Goal: Task Accomplishment & Management: Complete application form

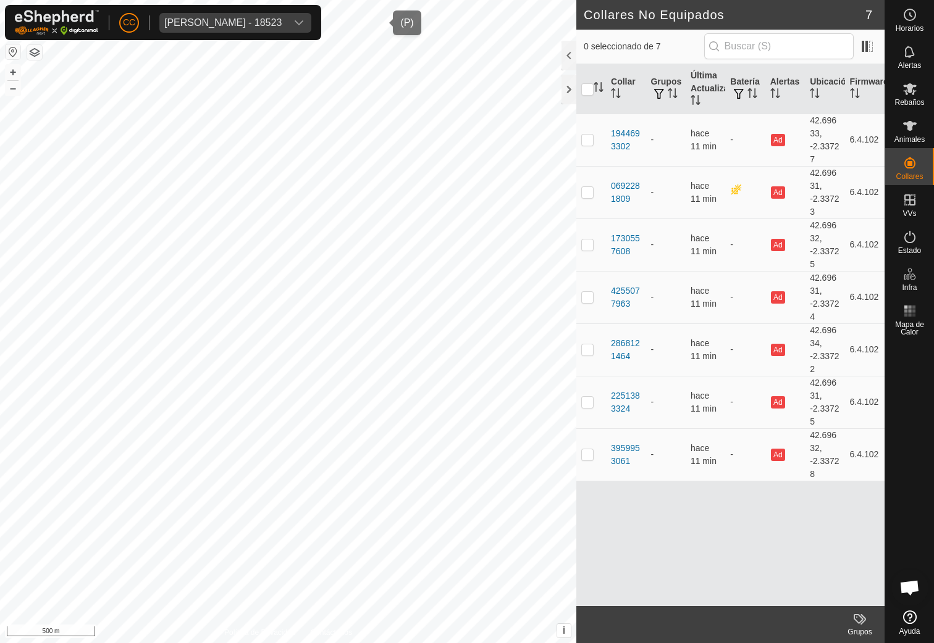
click at [238, 18] on div "Zurine Arroniz Martinez de Antonana - 18523" at bounding box center [222, 23] width 117 height 10
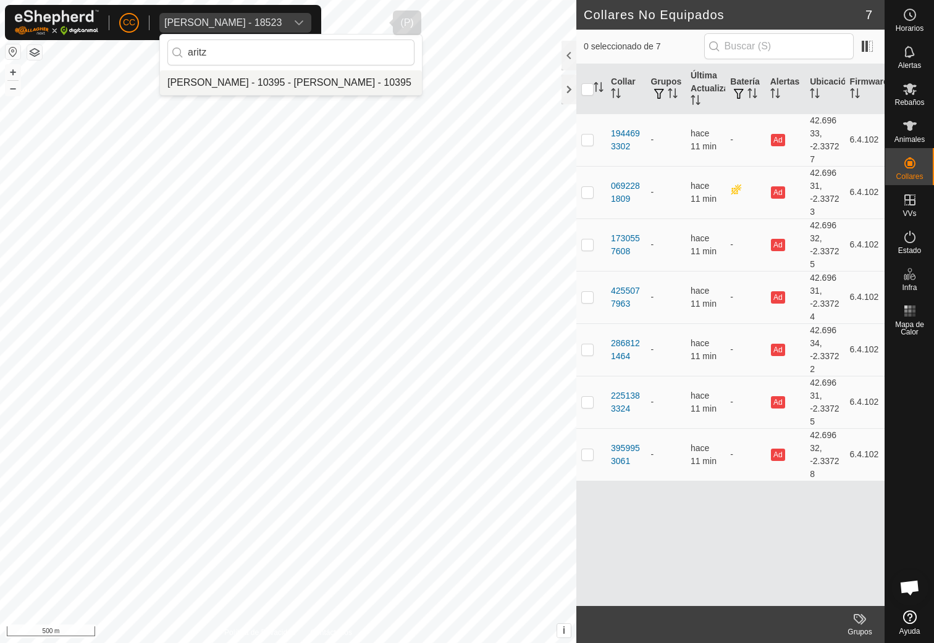
type input "aritz"
click at [235, 88] on li "[PERSON_NAME] - 10395 - [PERSON_NAME] - 10395" at bounding box center [291, 82] width 262 height 25
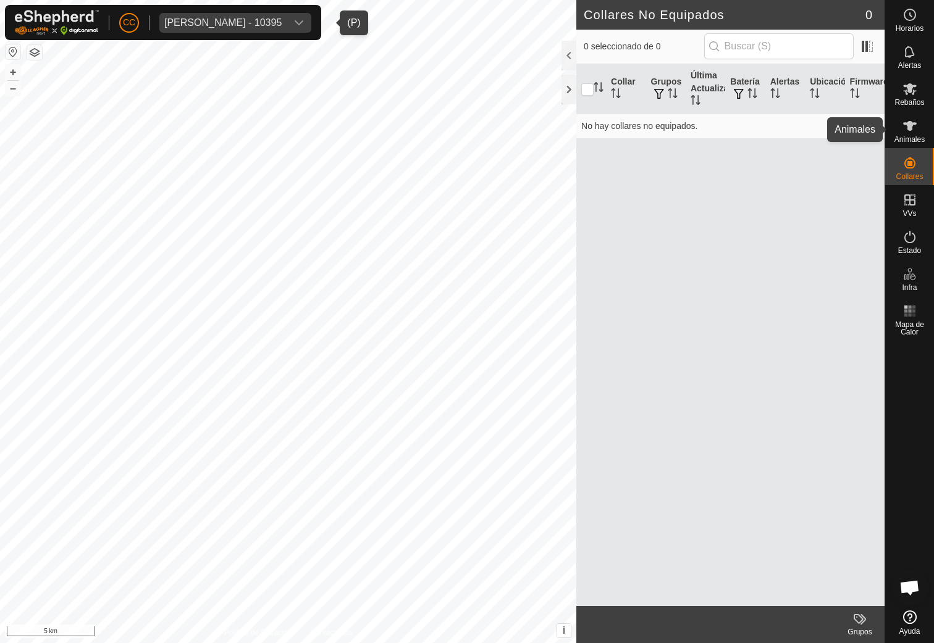
click at [903, 140] on span "Animales" at bounding box center [909, 139] width 30 height 7
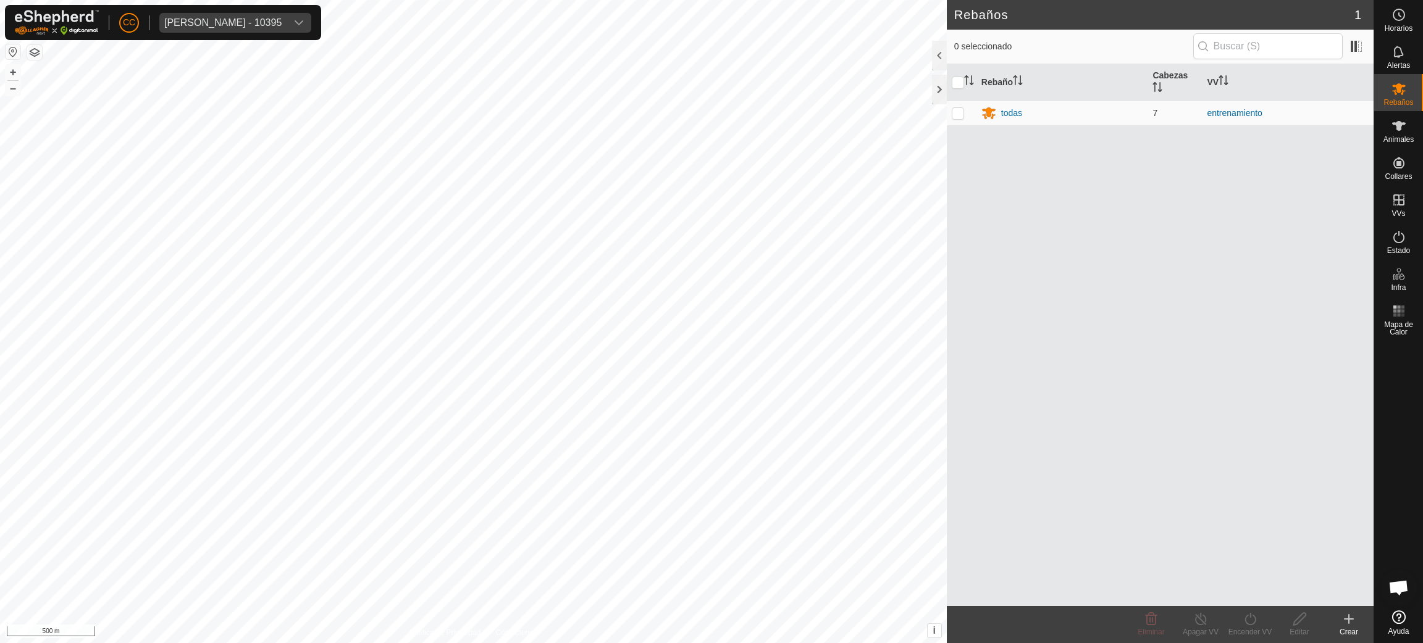
click at [17, 52] on button "button" at bounding box center [13, 51] width 15 height 15
click at [933, 136] on span "Animales" at bounding box center [1398, 139] width 30 height 7
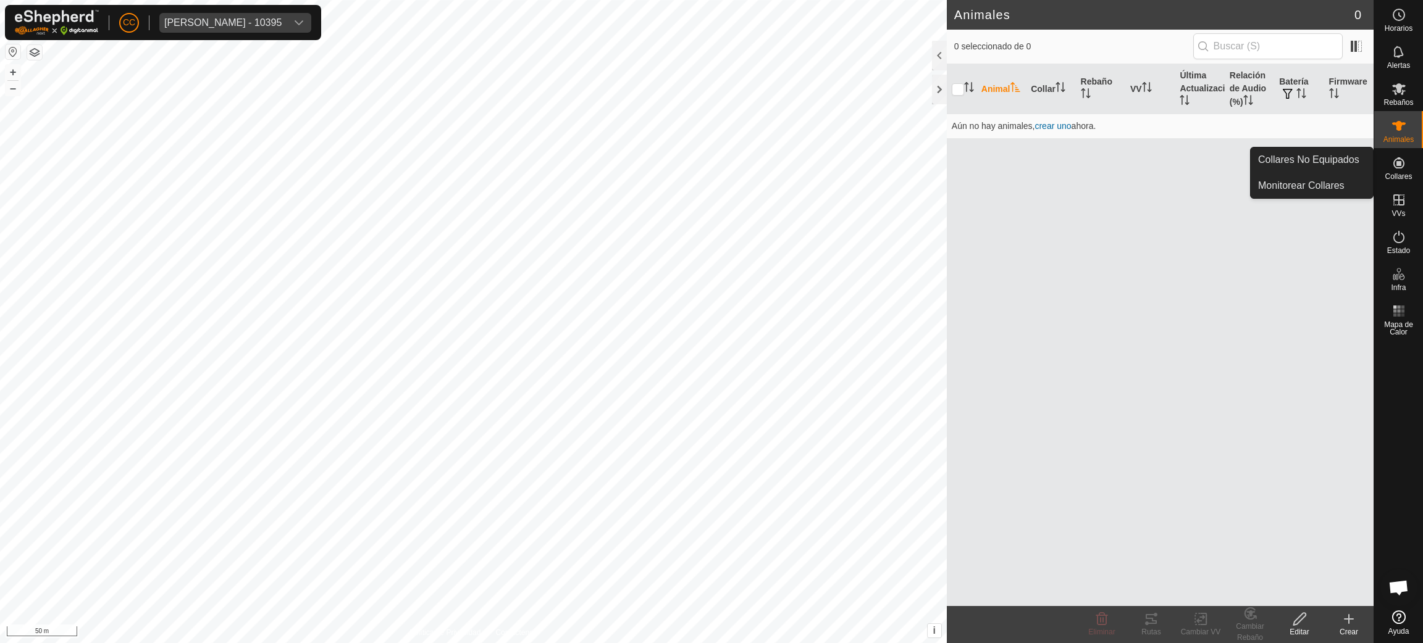
click at [933, 177] on span "Collares" at bounding box center [1397, 176] width 27 height 7
click at [933, 169] on link "Collares No Equipados" at bounding box center [1311, 160] width 122 height 25
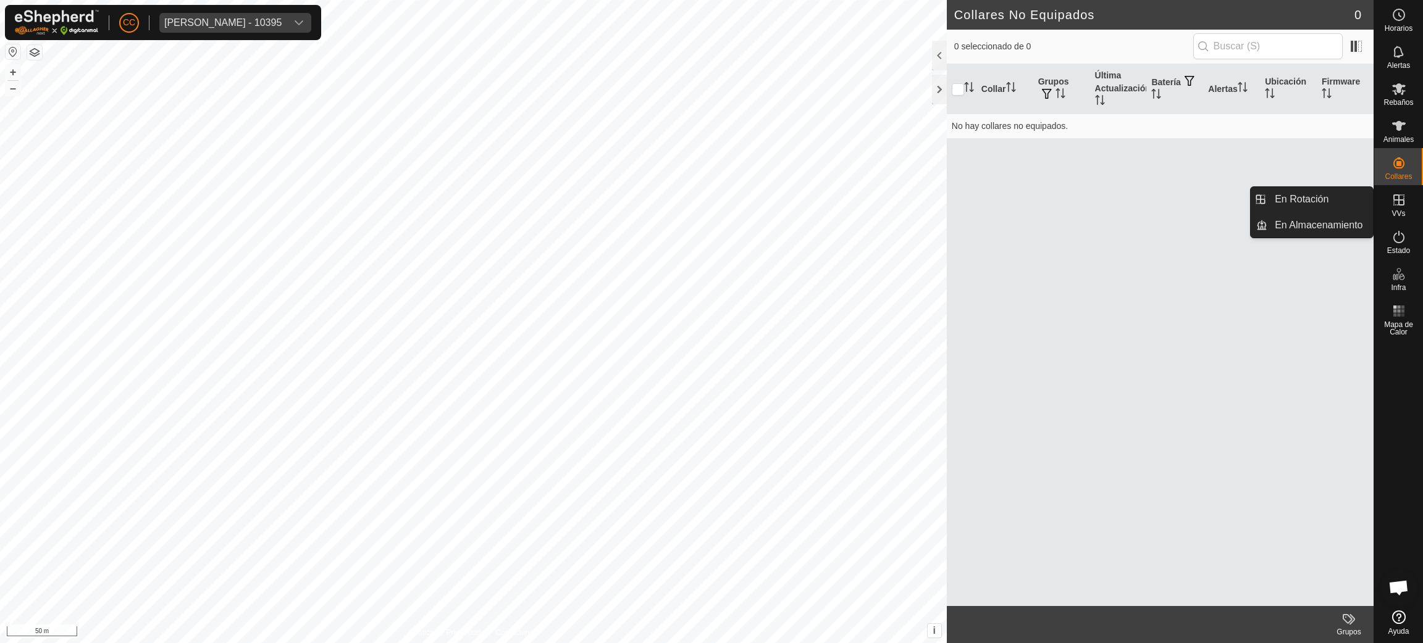
click at [933, 211] on span "VVs" at bounding box center [1398, 213] width 14 height 7
click at [933, 194] on link "En Rotación" at bounding box center [1320, 199] width 106 height 25
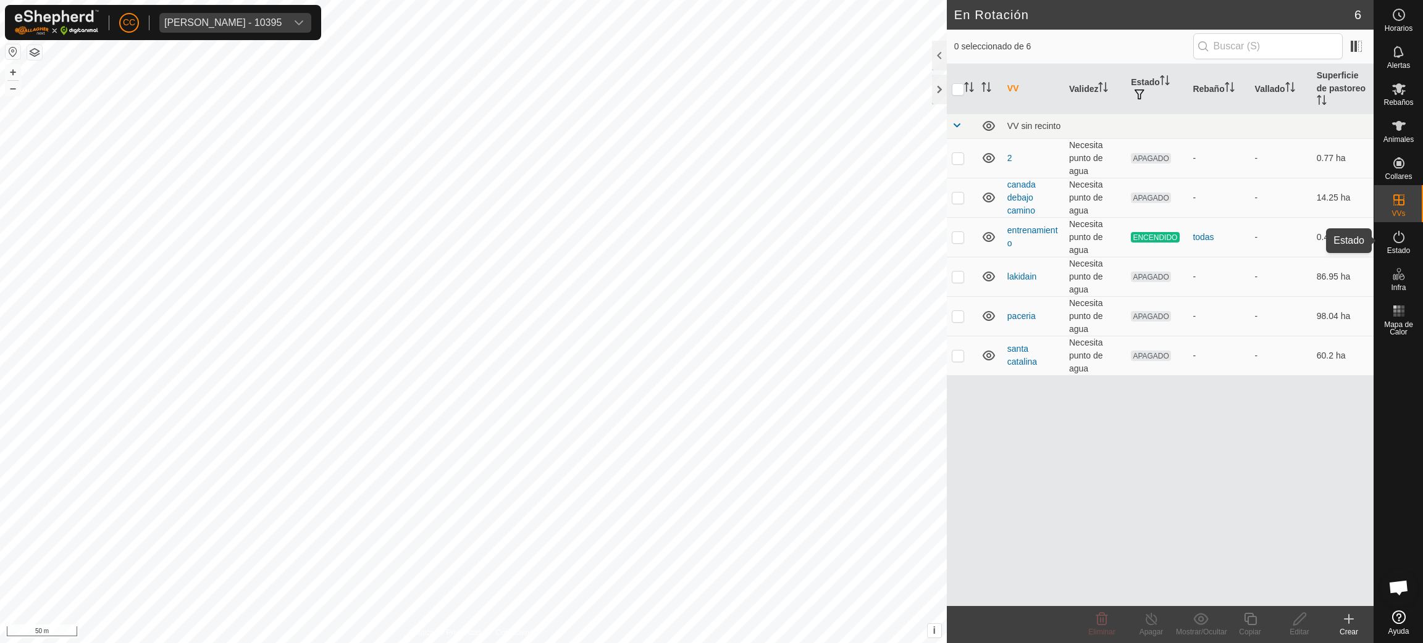
click at [933, 248] on span "Estado" at bounding box center [1398, 250] width 23 height 7
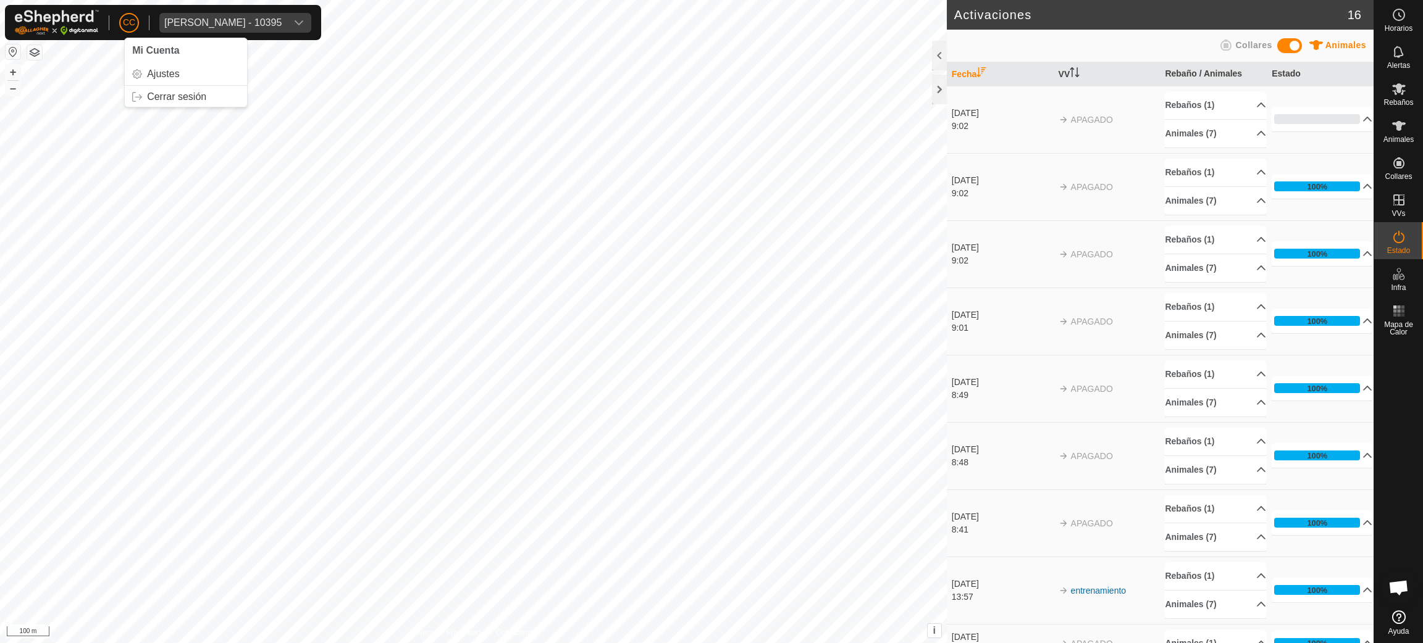
click at [133, 27] on span "CC" at bounding box center [129, 22] width 12 height 13
click at [933, 132] on div "Animales" at bounding box center [1398, 129] width 49 height 37
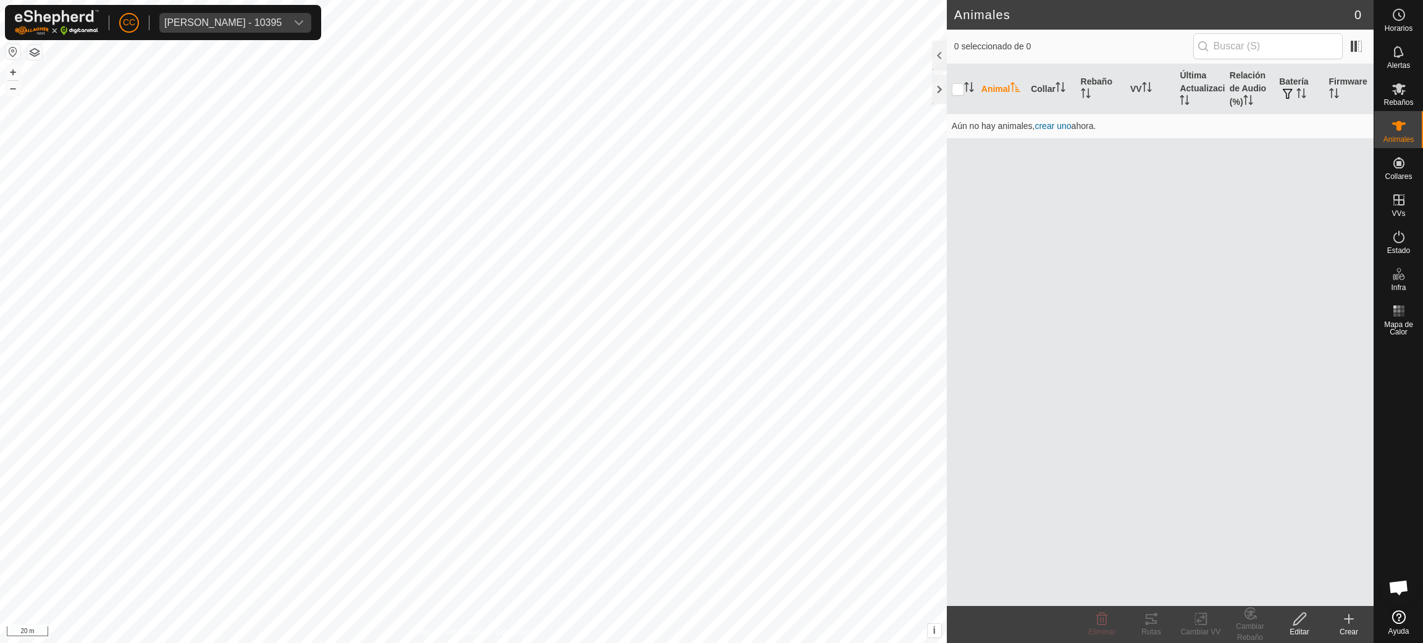
click at [28, 47] on button "button" at bounding box center [34, 52] width 15 height 15
click at [933, 168] on icon at bounding box center [1398, 163] width 15 height 15
click at [933, 169] on link "Collares No Equipados" at bounding box center [1311, 160] width 122 height 25
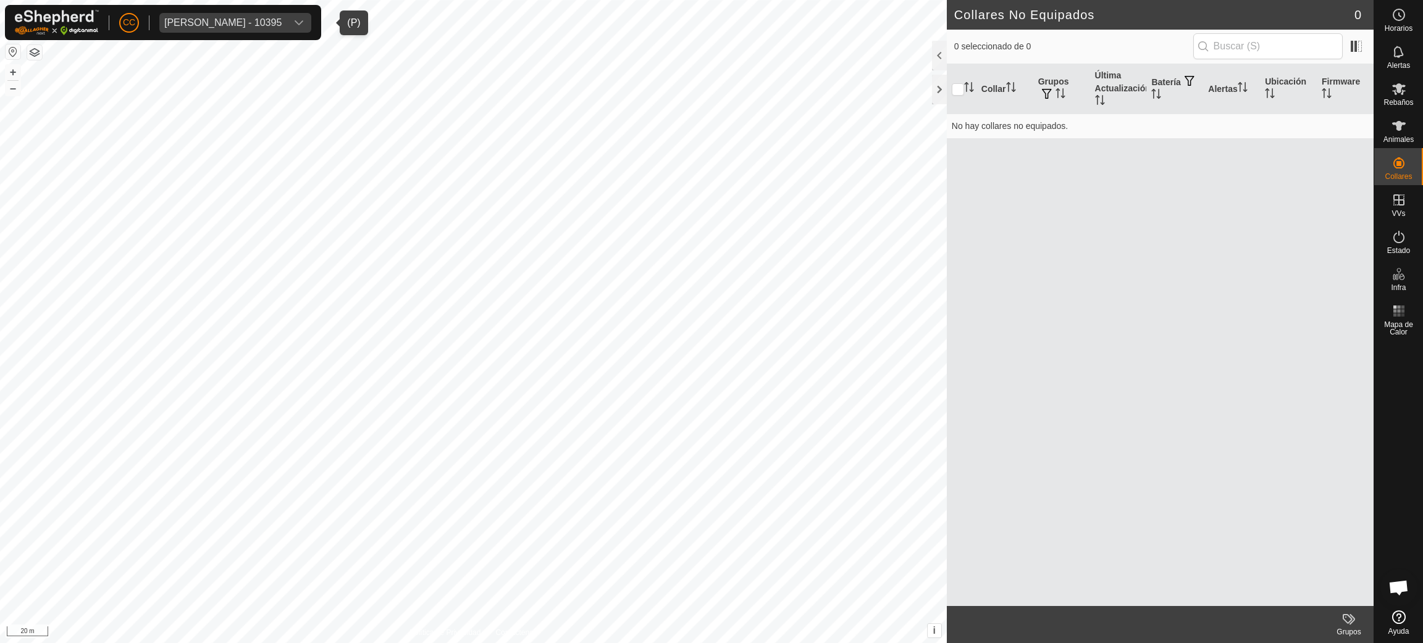
click at [197, 14] on span "Aritz Larequi Apesteguia - 10395" at bounding box center [222, 23] width 127 height 20
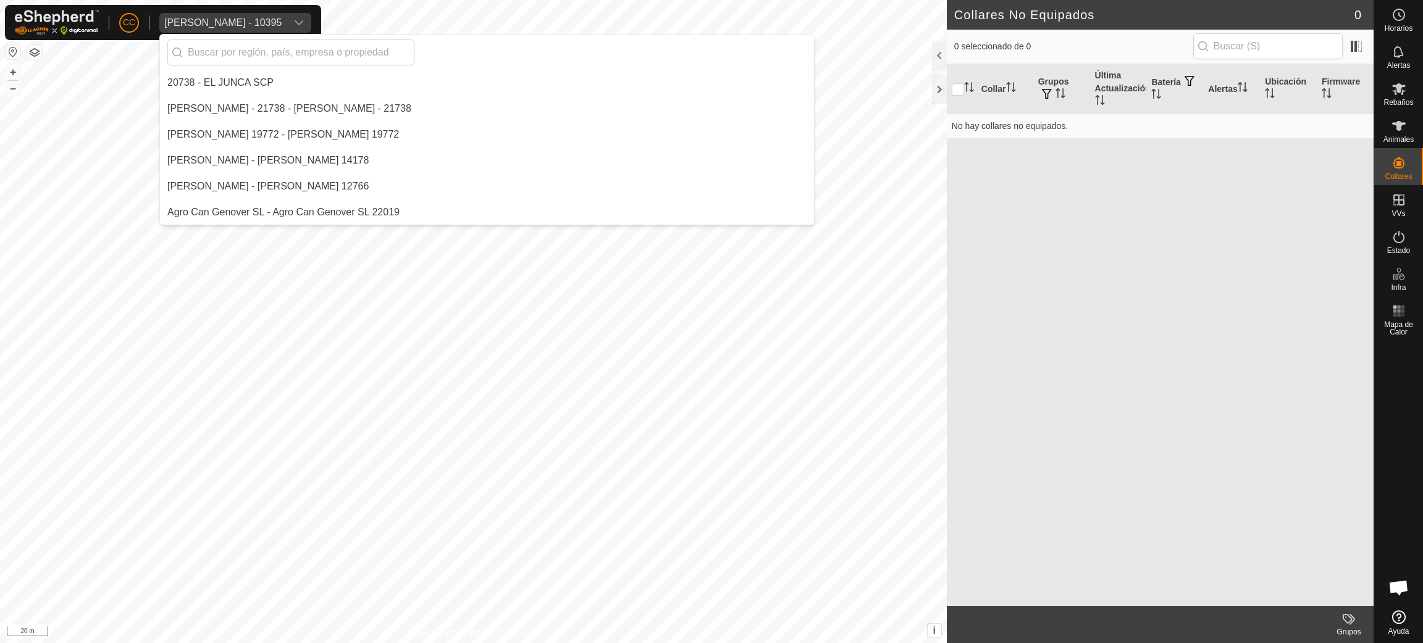
scroll to position [1398, 0]
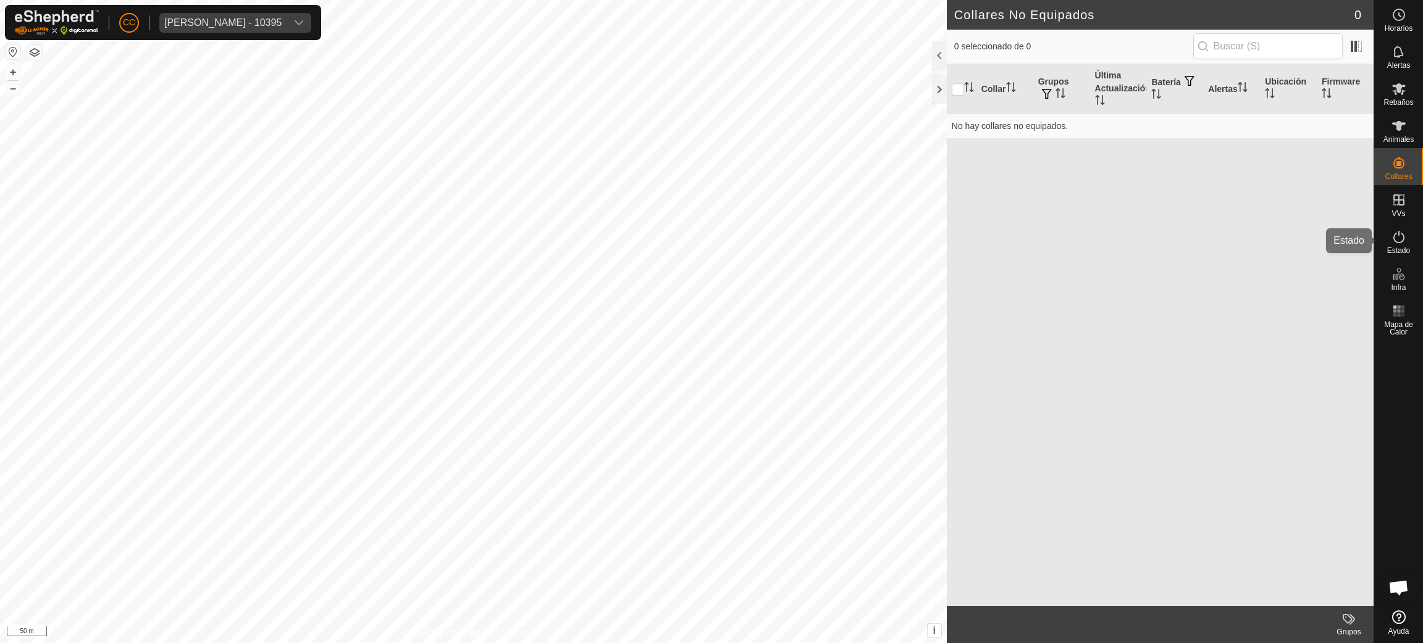
click at [1402, 235] on icon at bounding box center [1398, 237] width 15 height 15
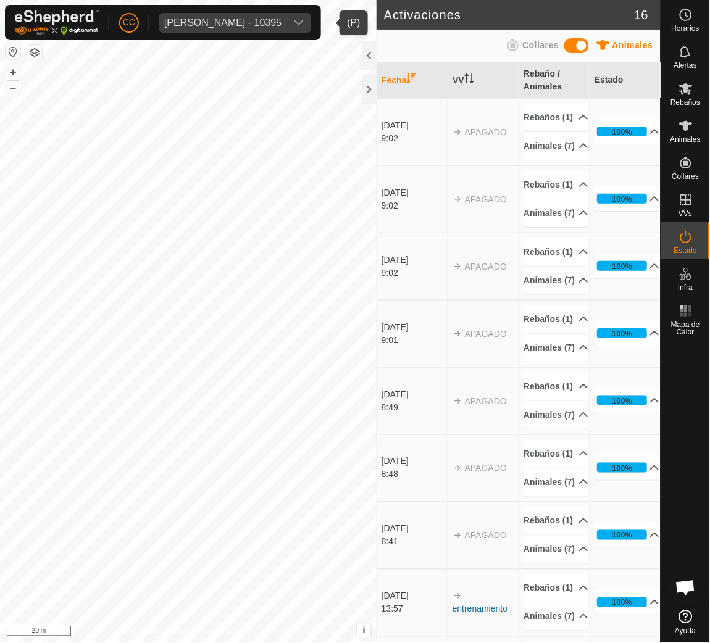
click at [195, 25] on div "Aritz Larequi Apesteguia - 10395" at bounding box center [222, 23] width 117 height 10
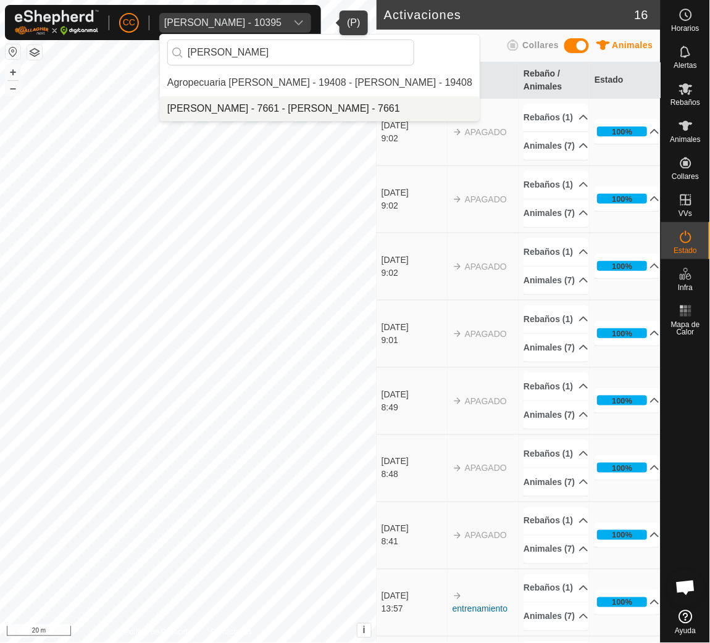
type input "gabri"
click at [216, 111] on li "[PERSON_NAME] - 7661 - [PERSON_NAME] - 7661" at bounding box center [320, 108] width 320 height 25
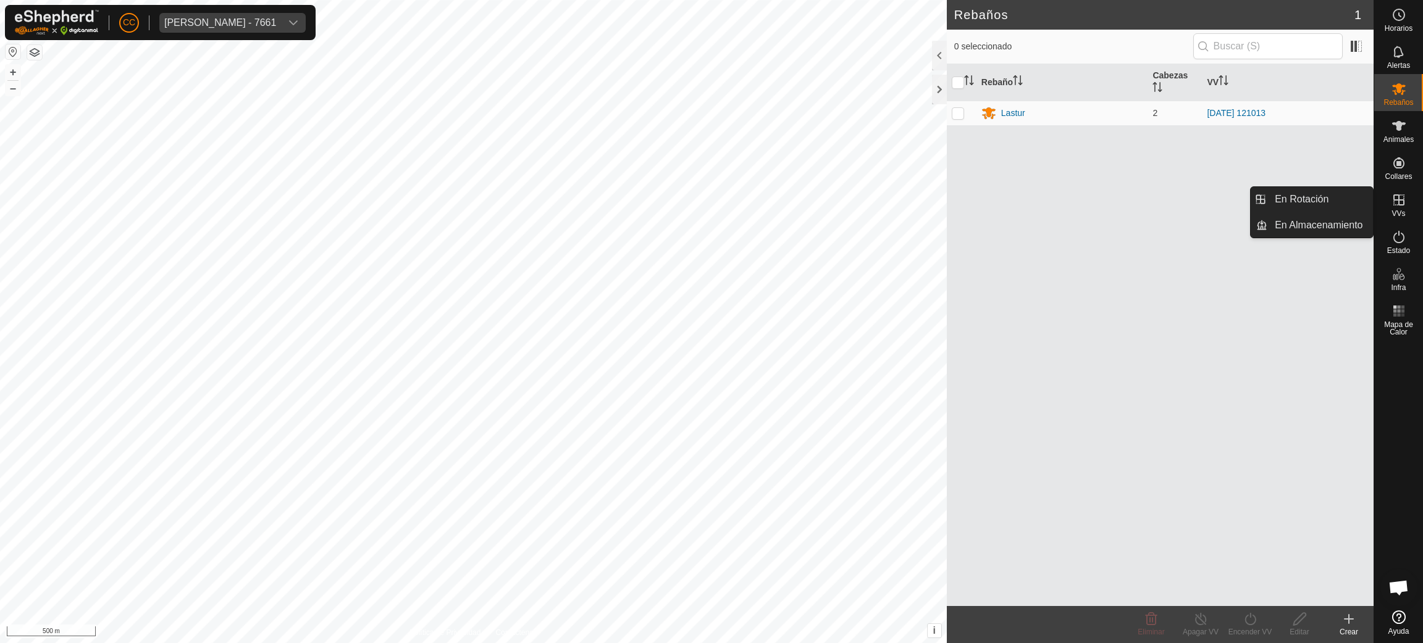
click at [1396, 218] on div "VVs" at bounding box center [1398, 203] width 49 height 37
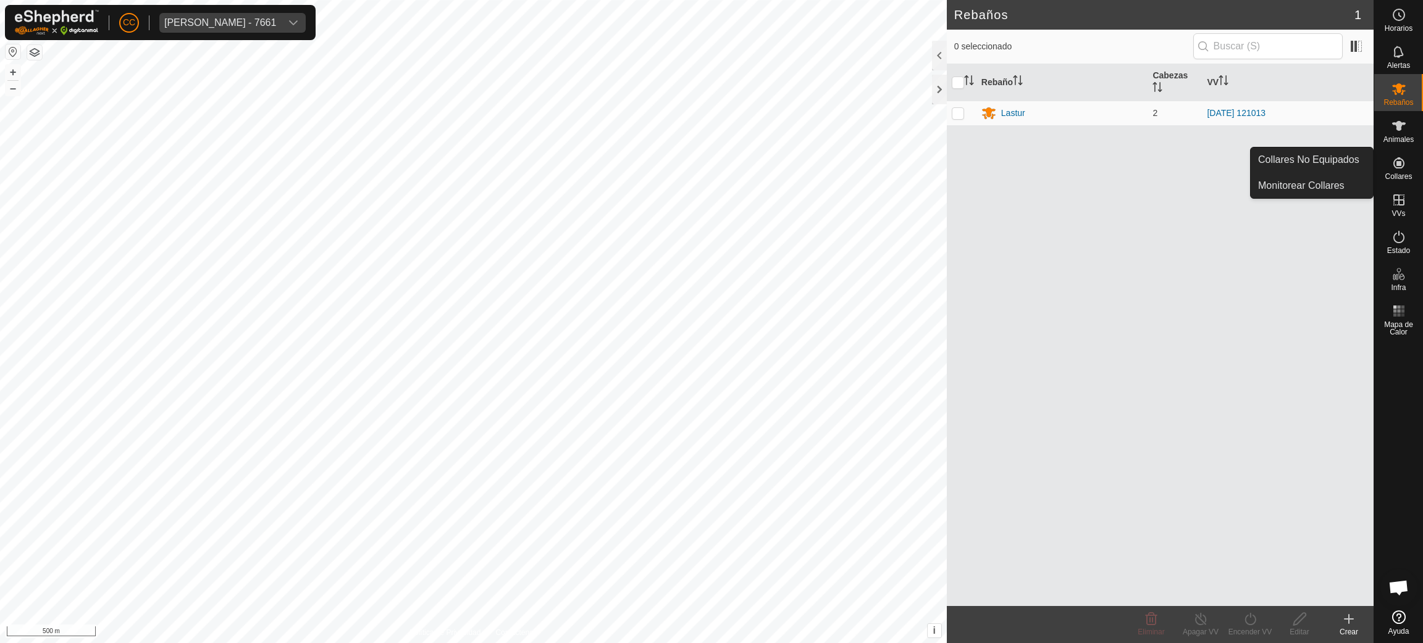
click at [1336, 166] on link "Collares No Equipados" at bounding box center [1311, 160] width 122 height 25
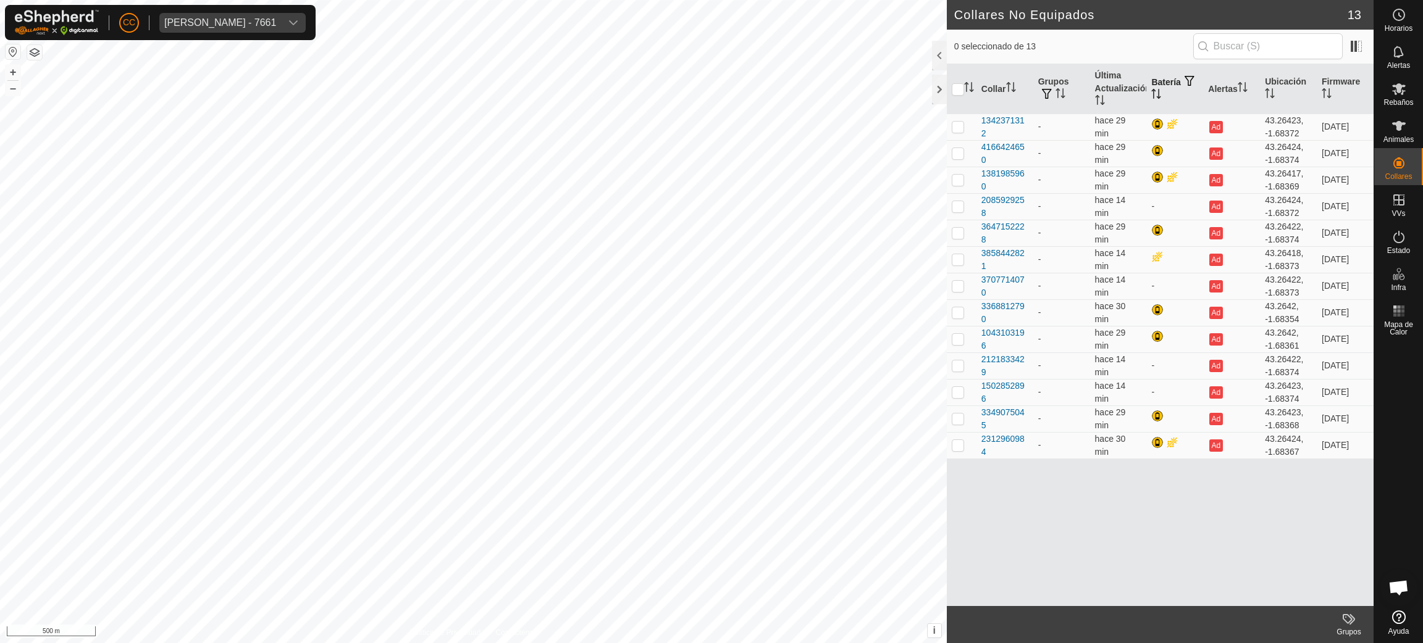
click at [1160, 94] on icon "Activar para ordenar" at bounding box center [1158, 94] width 1 height 10
click at [1161, 94] on icon "Activar para ordenar" at bounding box center [1156, 94] width 10 height 10
click at [1401, 95] on icon at bounding box center [1398, 89] width 15 height 15
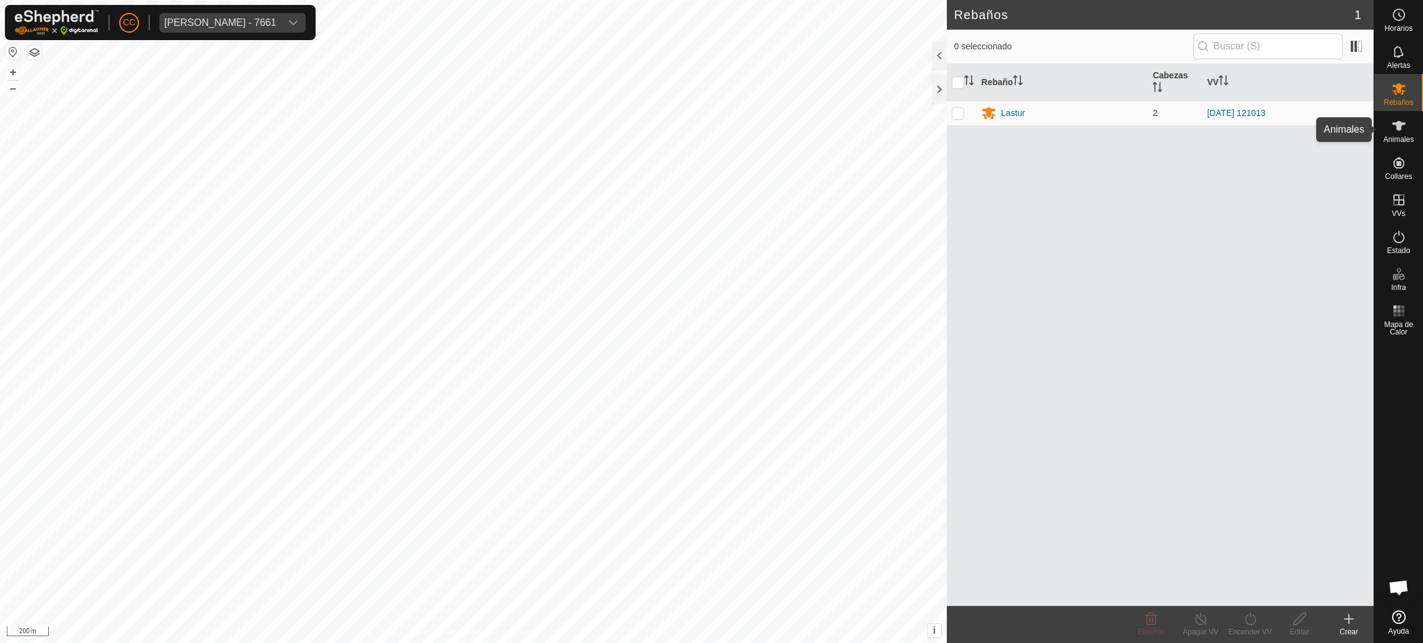
drag, startPoint x: 1416, startPoint y: 120, endPoint x: 1410, endPoint y: 121, distance: 6.3
click at [1416, 120] on div "Animales" at bounding box center [1398, 129] width 49 height 37
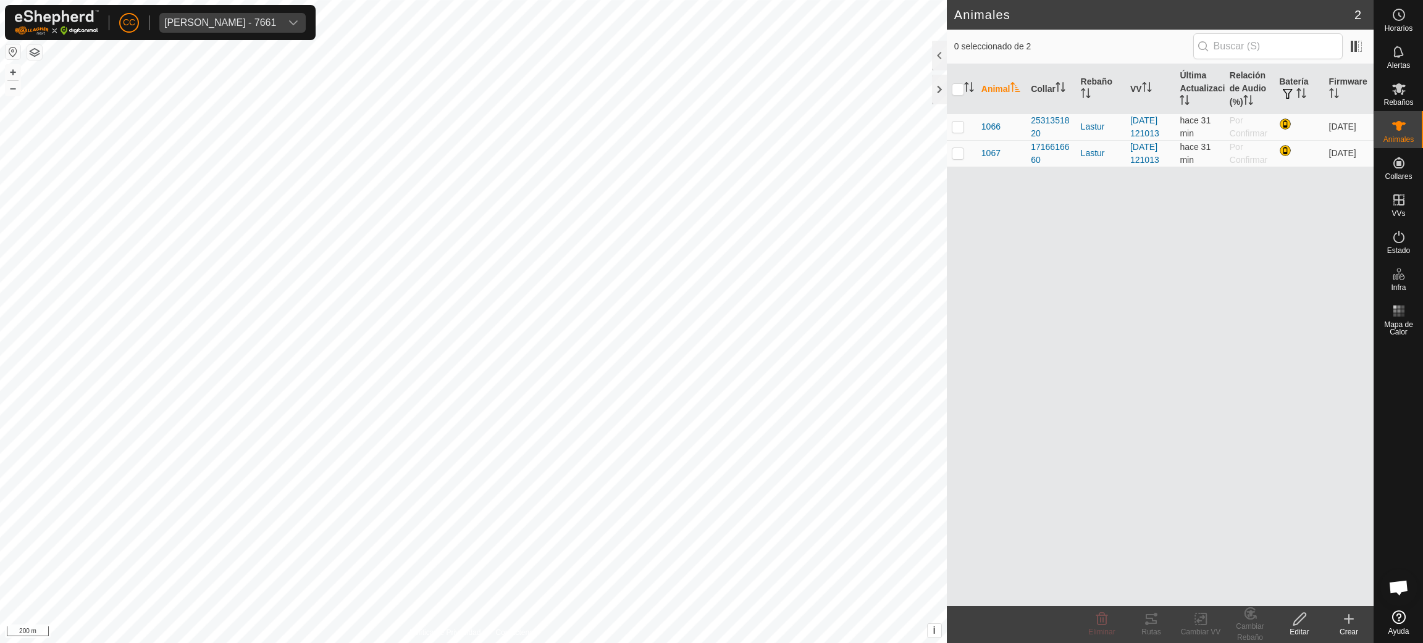
click at [10, 52] on button "button" at bounding box center [13, 51] width 15 height 15
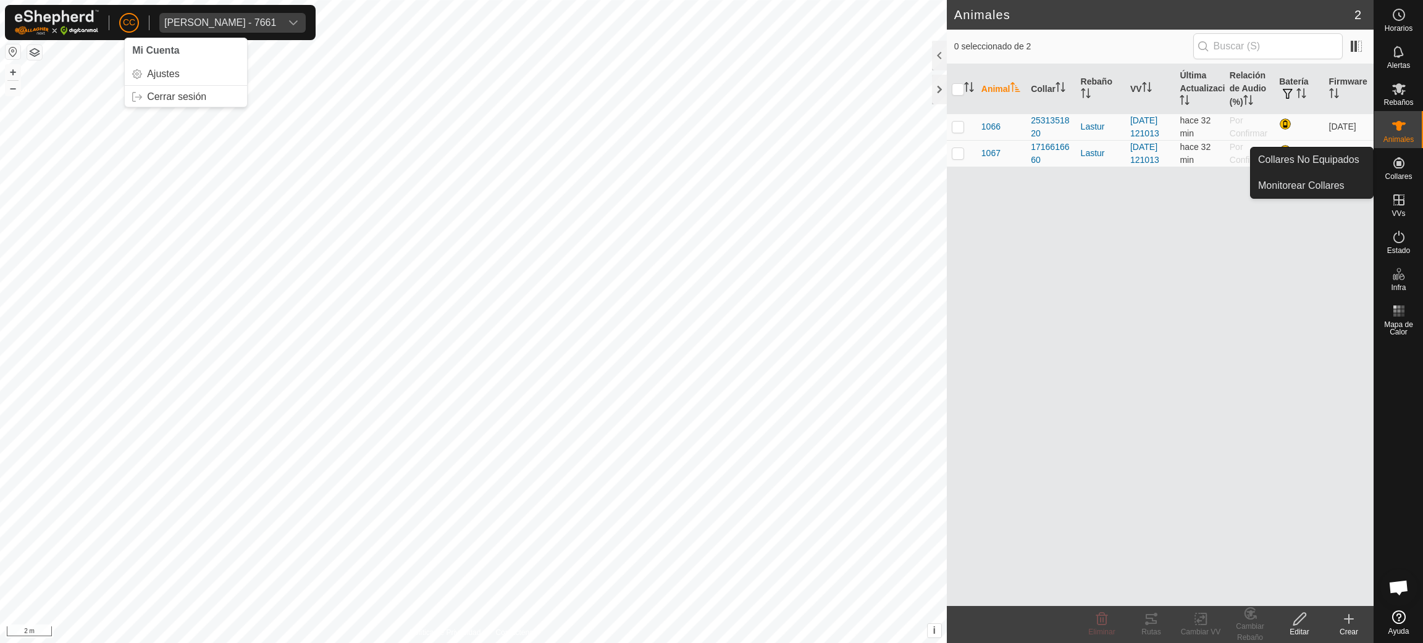
click at [1391, 166] on icon at bounding box center [1398, 163] width 15 height 15
click at [1399, 166] on icon at bounding box center [1398, 163] width 15 height 15
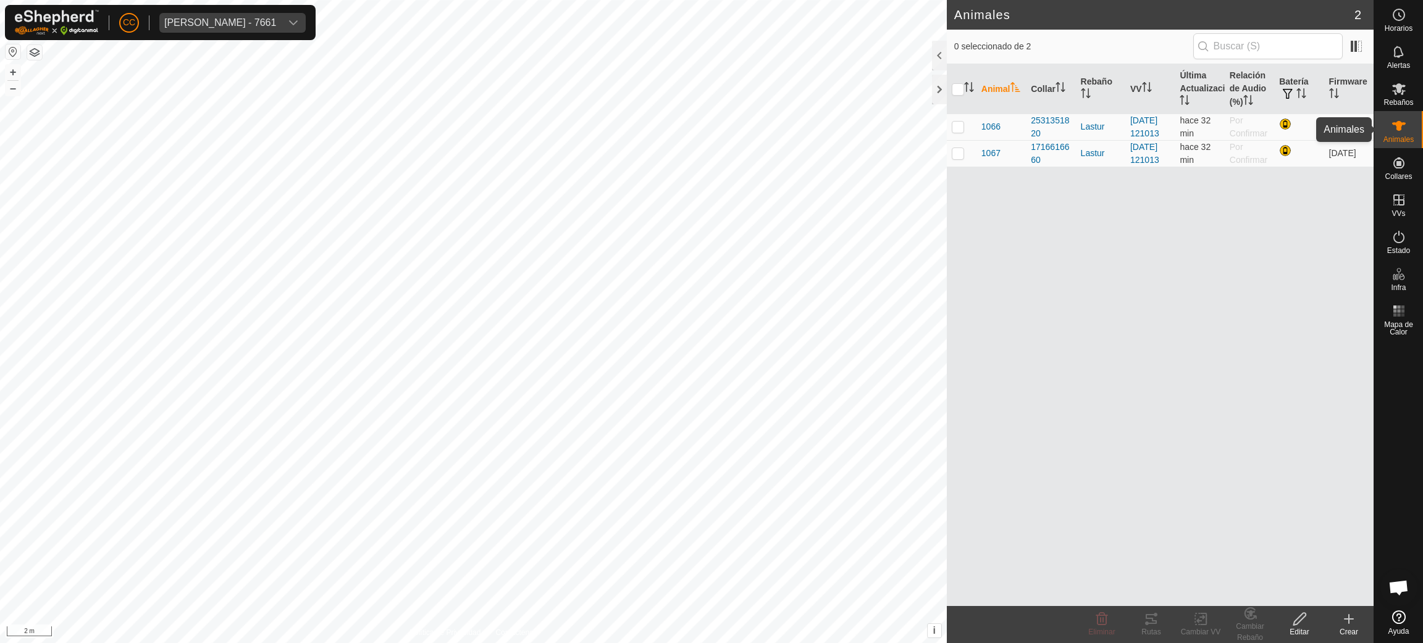
click at [1395, 125] on icon at bounding box center [1399, 126] width 14 height 10
click at [1387, 247] on span "Estado" at bounding box center [1398, 250] width 23 height 7
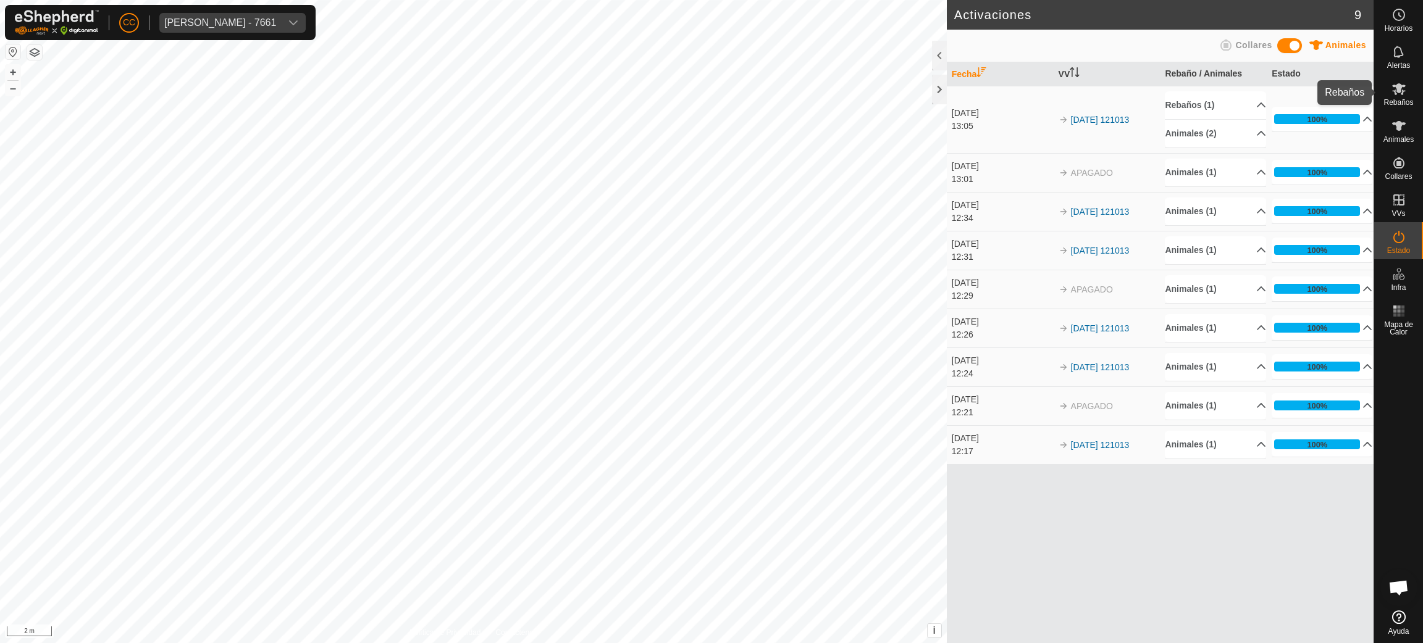
click at [1391, 91] on icon at bounding box center [1398, 89] width 15 height 15
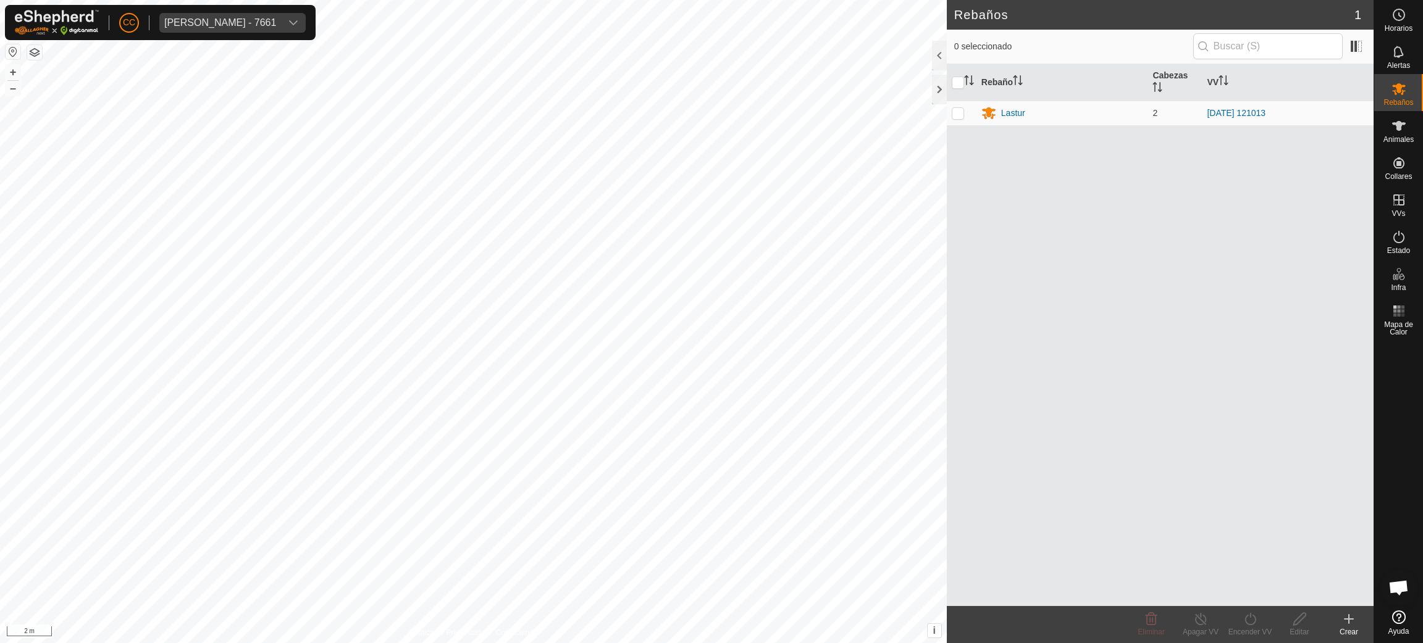
drag, startPoint x: 1081, startPoint y: 288, endPoint x: 1065, endPoint y: 369, distance: 82.3
click at [1065, 369] on div "Rebaño Cabezas VV Lastur 2 2025-10-11 121013" at bounding box center [1160, 335] width 427 height 542
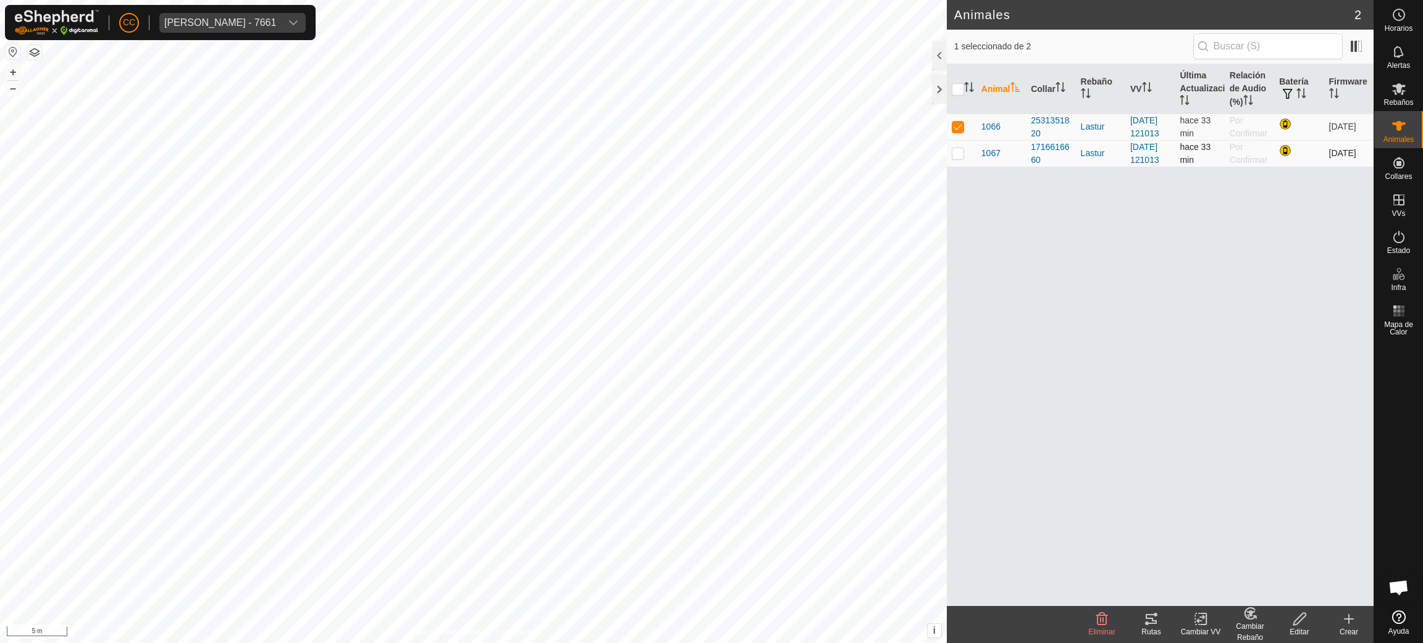
click at [958, 167] on td at bounding box center [962, 153] width 30 height 27
checkbox input "true"
click at [954, 158] on p-checkbox at bounding box center [958, 153] width 12 height 10
checkbox input "false"
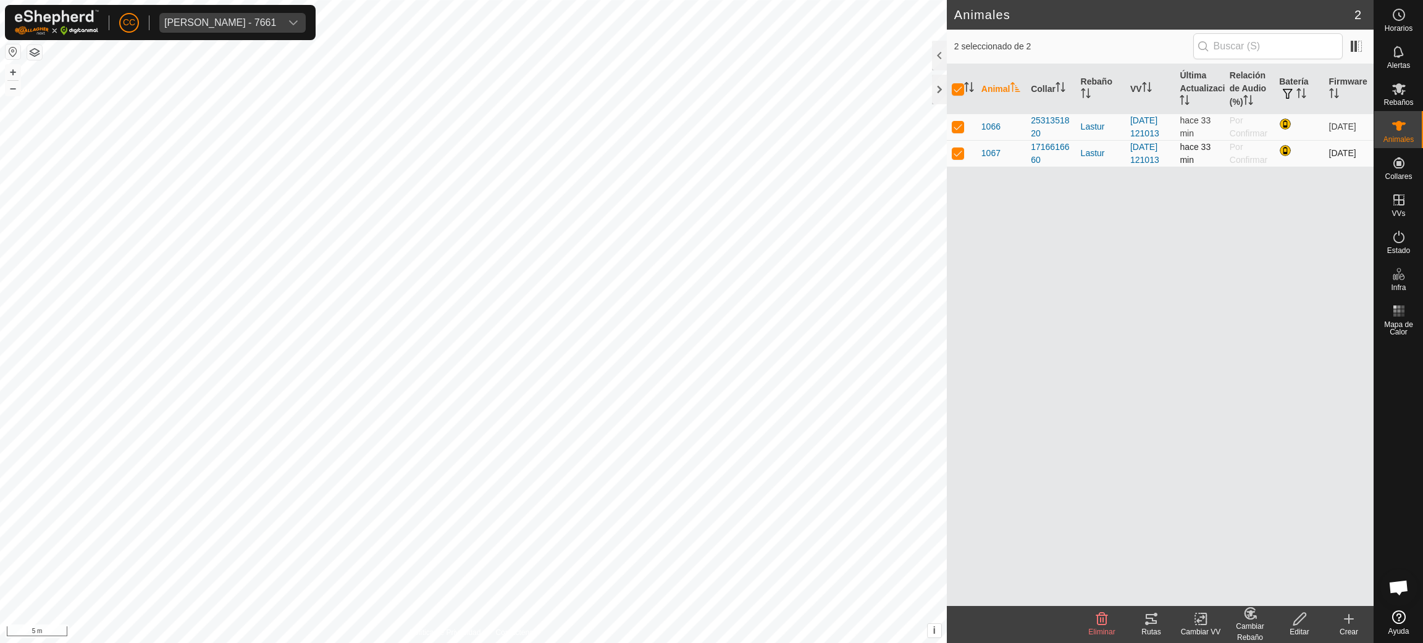
checkbox input "false"
click at [959, 132] on p-checkbox at bounding box center [958, 127] width 12 height 10
checkbox input "false"
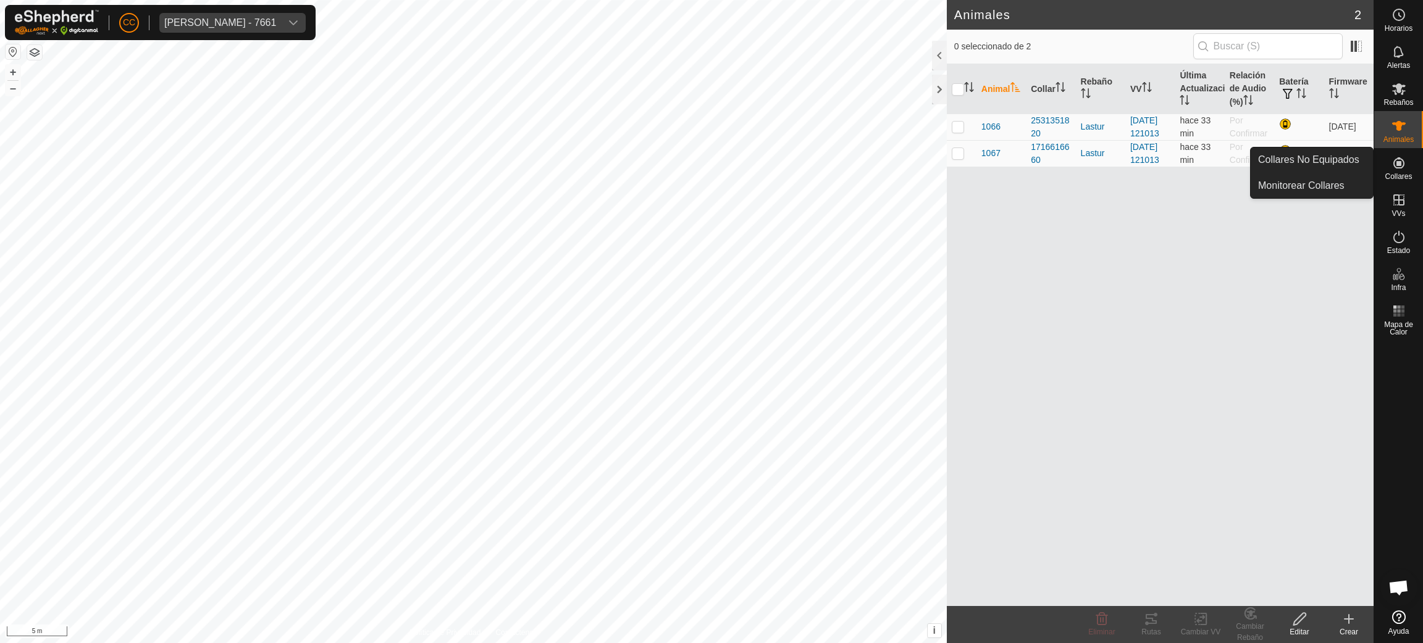
click at [1405, 168] on icon at bounding box center [1398, 163] width 15 height 15
click at [262, 25] on div "[PERSON_NAME] - 7661" at bounding box center [220, 23] width 112 height 10
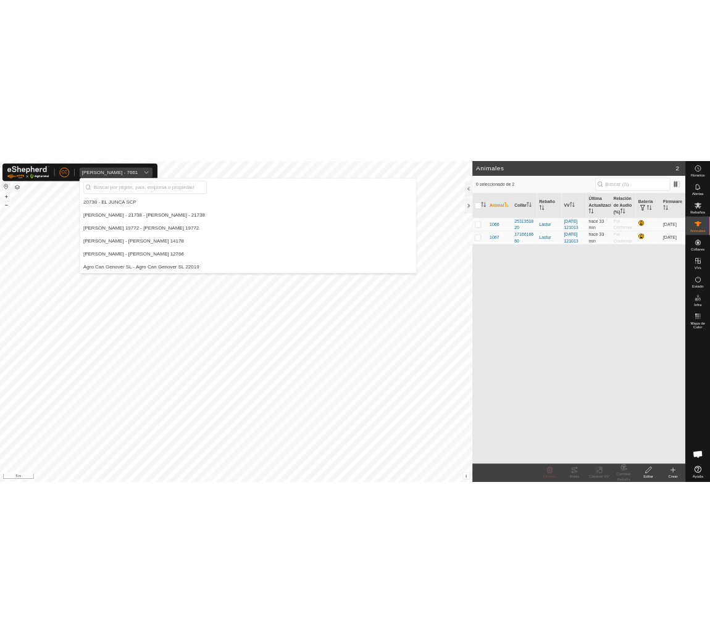
scroll to position [3859, 0]
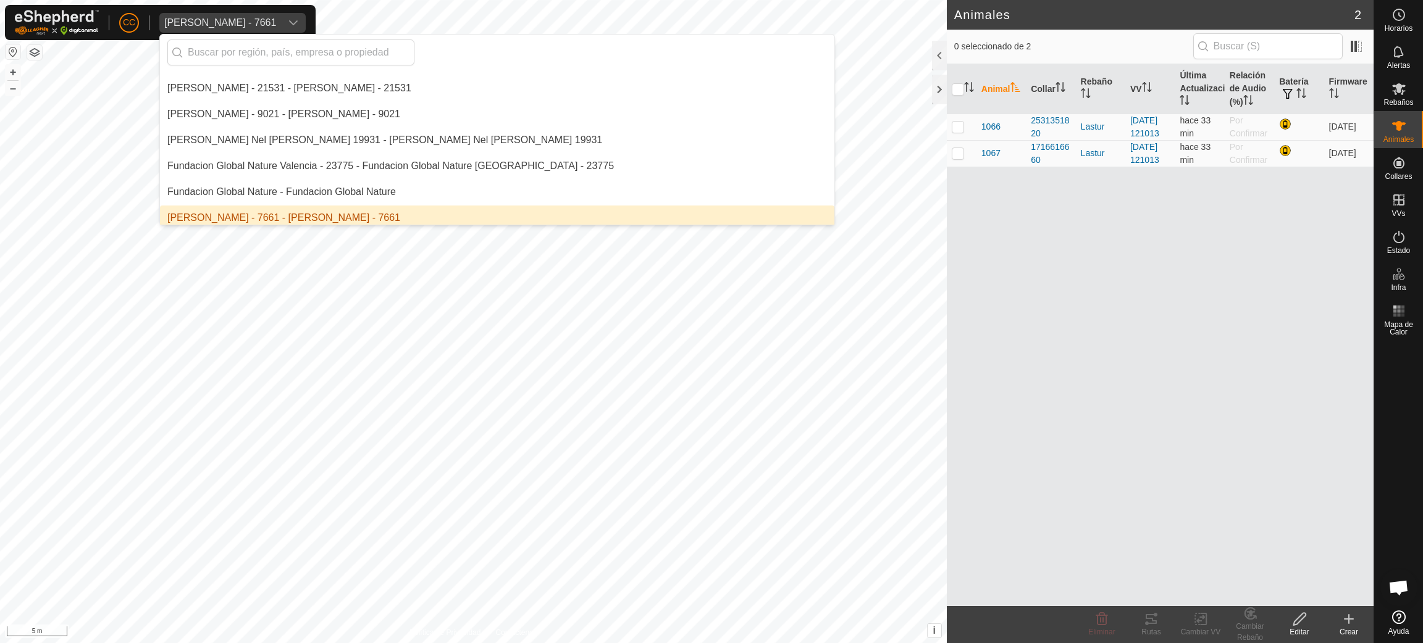
drag, startPoint x: 1142, startPoint y: 365, endPoint x: 957, endPoint y: 377, distance: 185.0
click at [1129, 366] on div "Animal Collar Rebaño VV Última Actualización Relación de Audio (%) Batería Firm…" at bounding box center [1160, 335] width 427 height 542
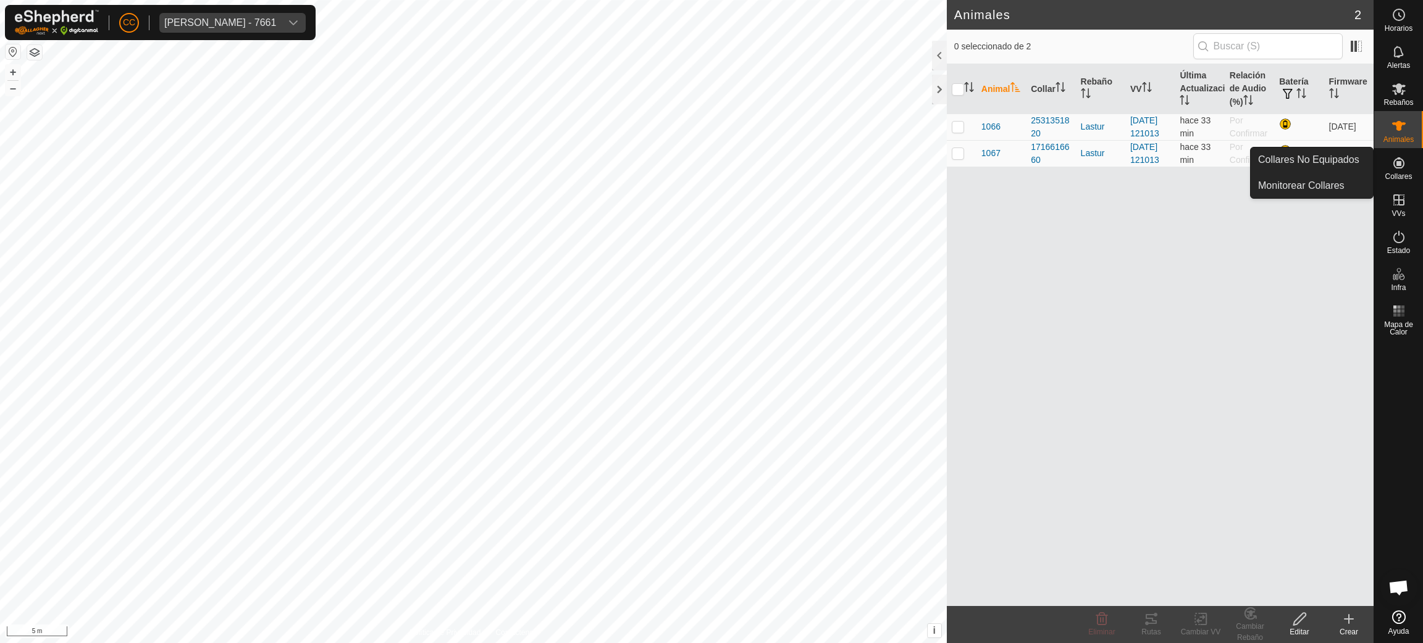
click at [1394, 182] on div "Collares" at bounding box center [1398, 166] width 49 height 37
click at [1395, 165] on icon at bounding box center [1398, 162] width 11 height 11
click at [1391, 173] on span "Collares" at bounding box center [1397, 176] width 27 height 7
click at [1362, 167] on link "Collares No Equipados" at bounding box center [1311, 160] width 122 height 25
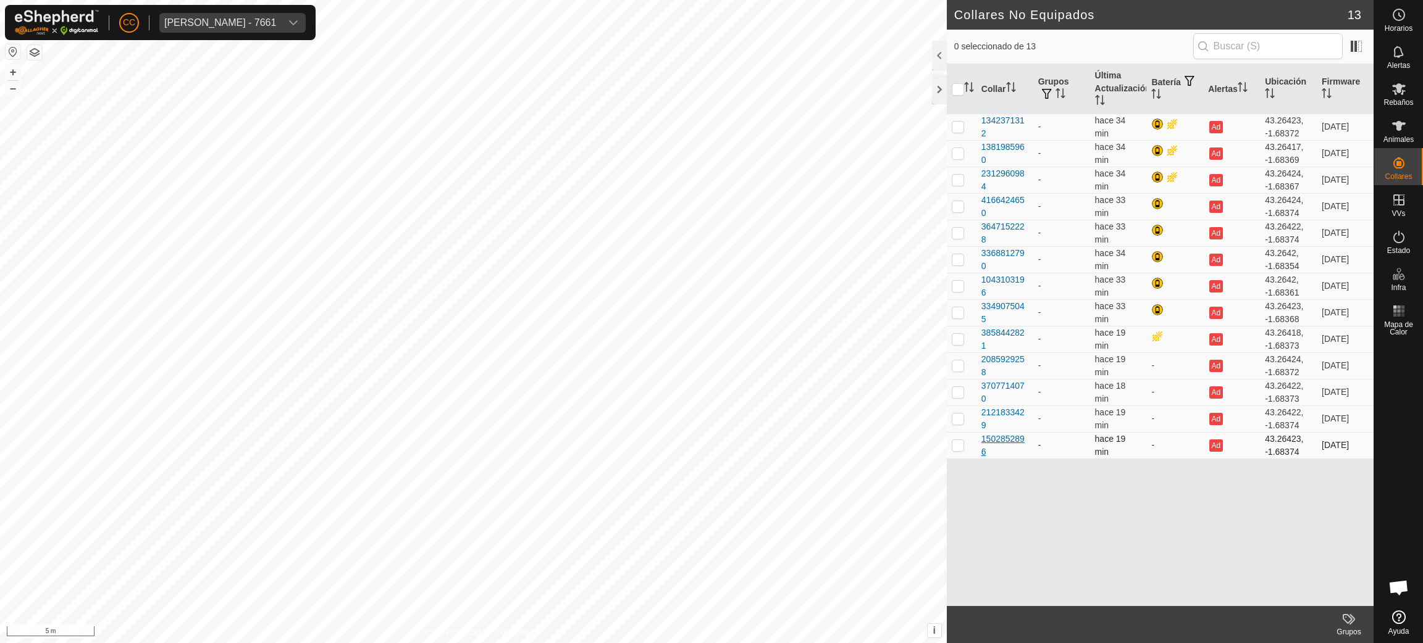
drag, startPoint x: 994, startPoint y: 451, endPoint x: 981, endPoint y: 441, distance: 16.3
click at [981, 441] on div "1502852896" at bounding box center [1004, 446] width 47 height 26
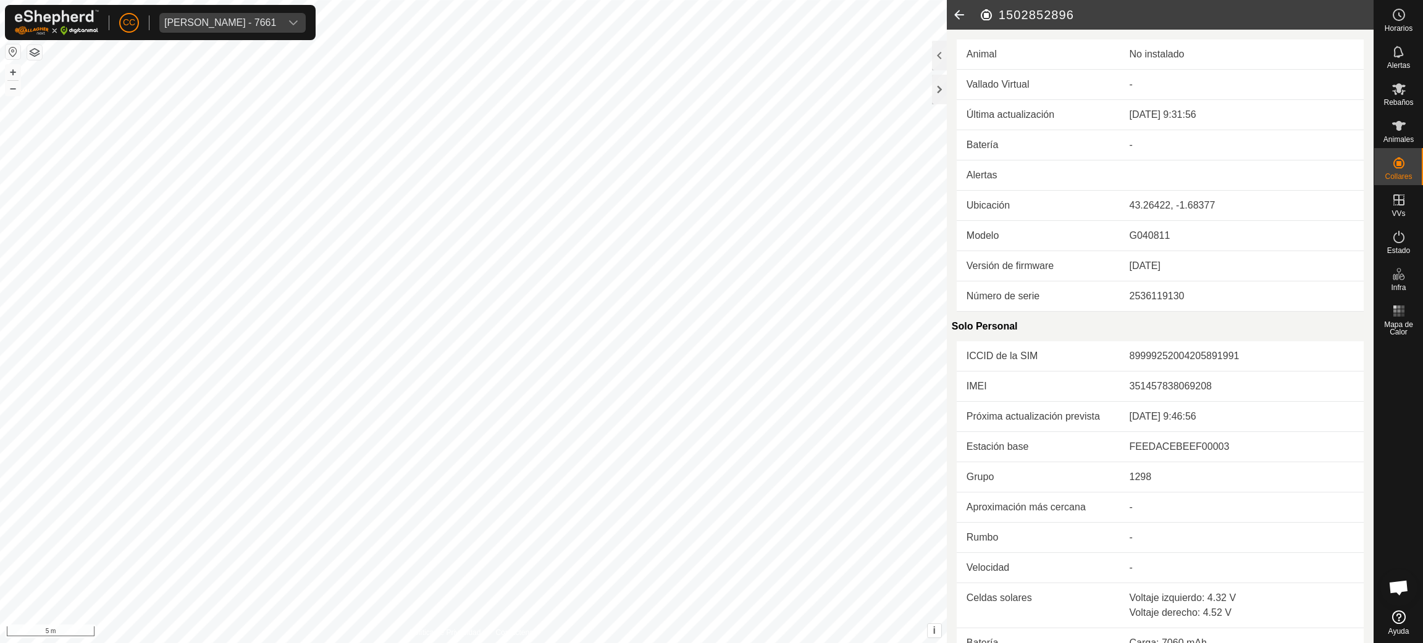
click at [972, 14] on header "1502852896" at bounding box center [1160, 15] width 427 height 30
click at [963, 14] on icon at bounding box center [959, 15] width 25 height 30
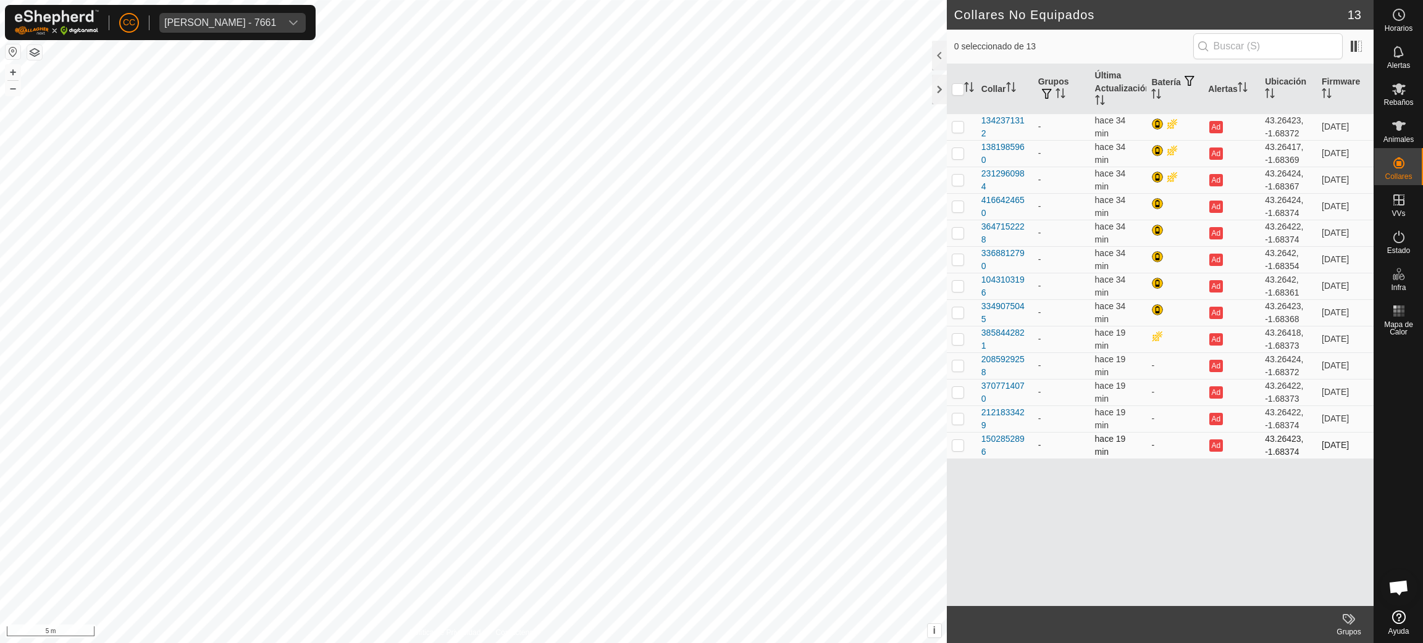
drag, startPoint x: 1003, startPoint y: 453, endPoint x: 977, endPoint y: 443, distance: 27.8
click at [977, 443] on td "1502852896" at bounding box center [1004, 445] width 57 height 27
copy div "1502852896"
click at [1399, 124] on icon at bounding box center [1399, 126] width 14 height 10
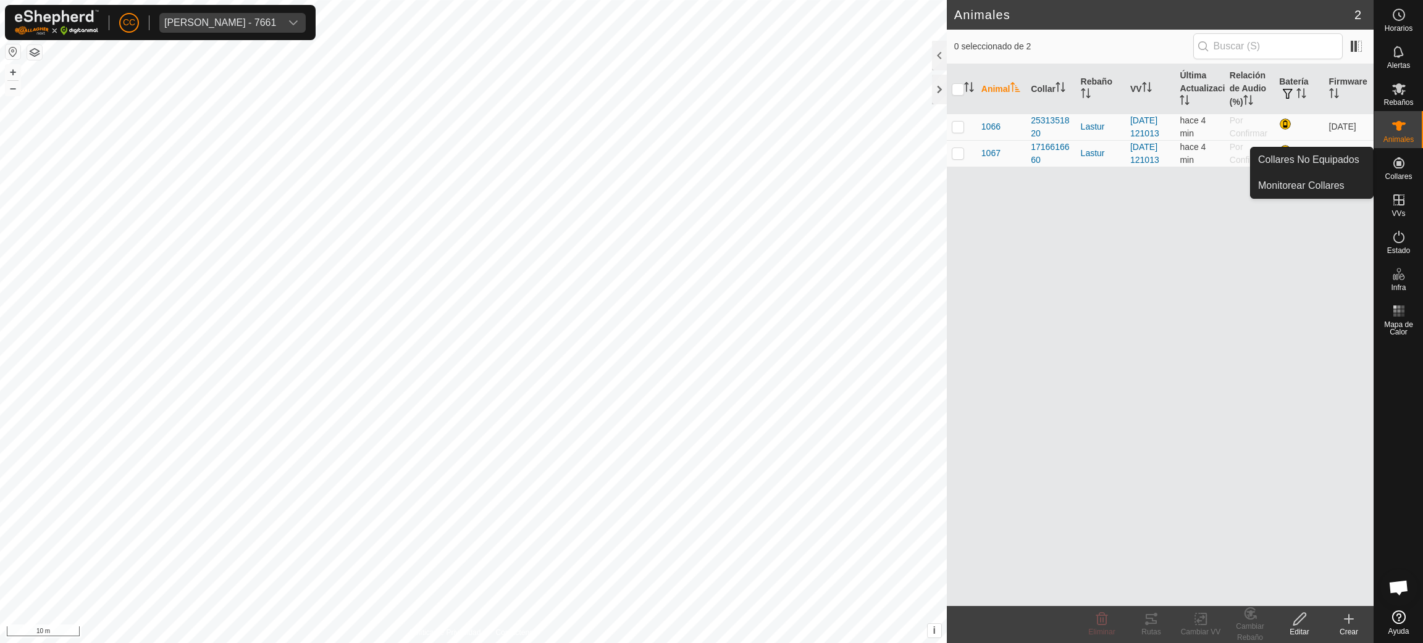
click at [1405, 167] on icon at bounding box center [1398, 163] width 15 height 15
click at [1400, 165] on icon at bounding box center [1398, 162] width 11 height 11
click at [1336, 159] on link "Collares No Equipados" at bounding box center [1311, 160] width 122 height 25
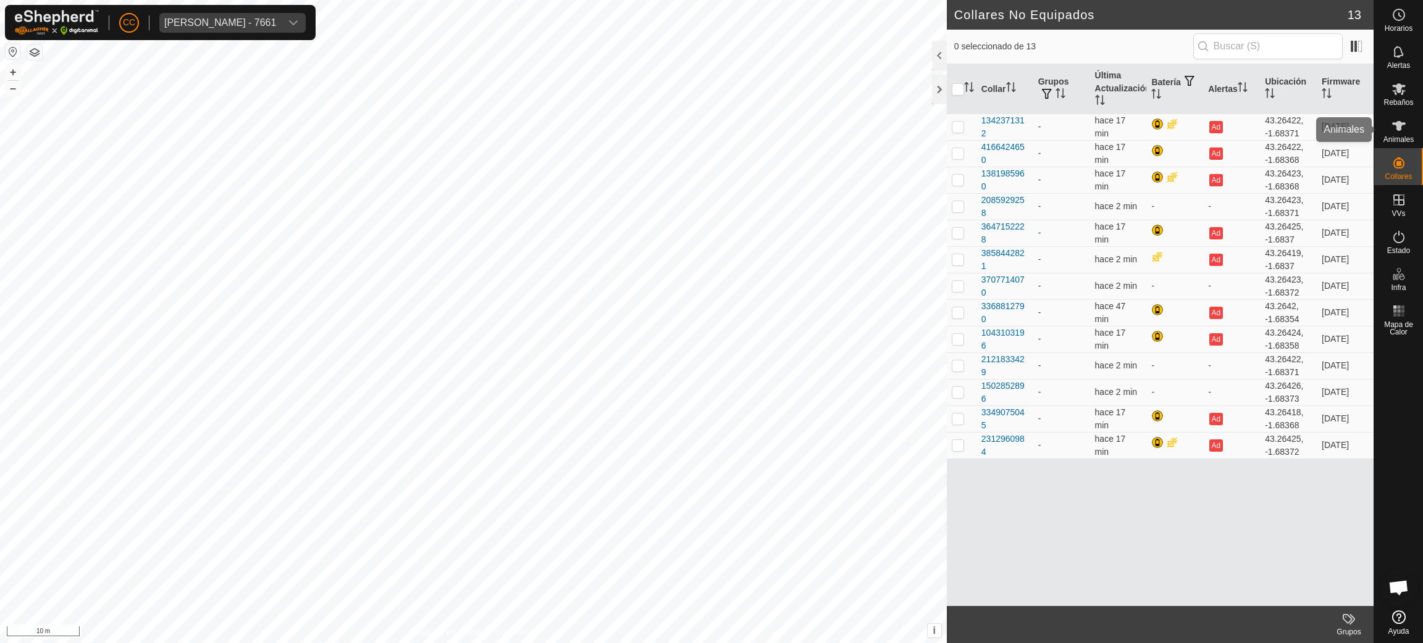
click at [1402, 131] on icon at bounding box center [1398, 126] width 15 height 15
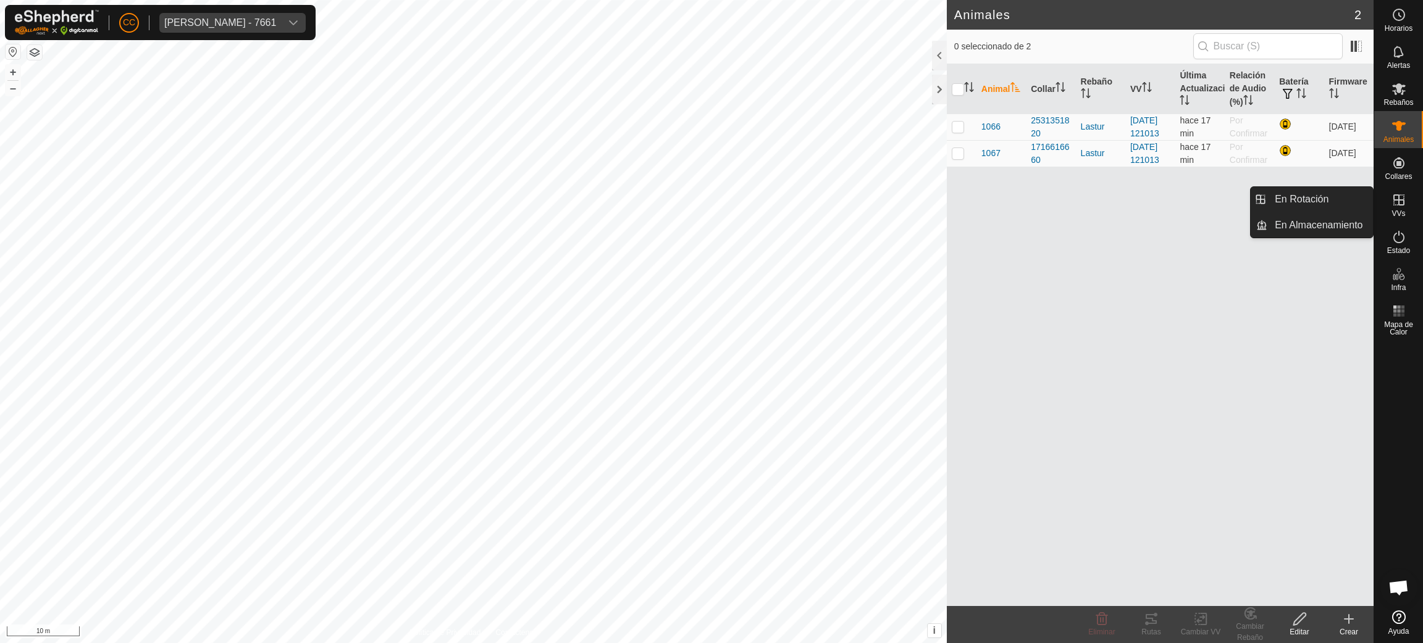
click at [1401, 206] on icon at bounding box center [1398, 200] width 15 height 15
click at [1401, 245] on es-activation-svg-icon at bounding box center [1398, 237] width 22 height 20
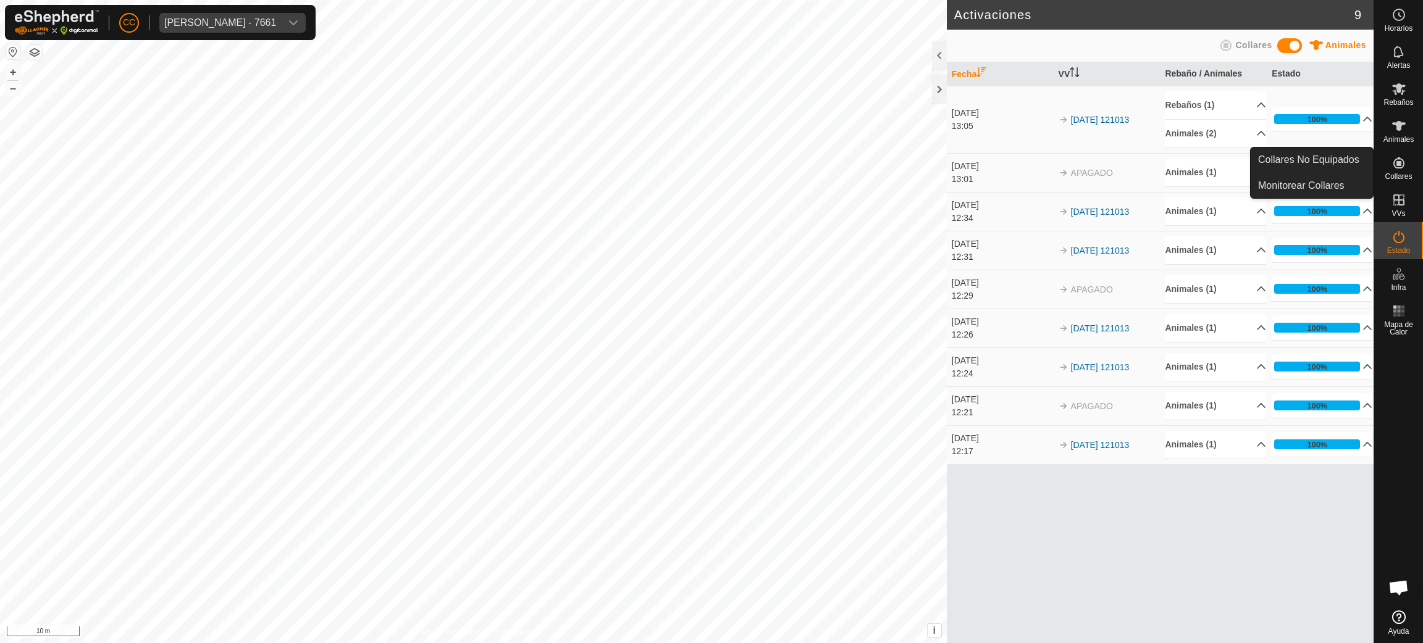
click at [1390, 168] on es-neckbands-svg-icon at bounding box center [1398, 163] width 22 height 20
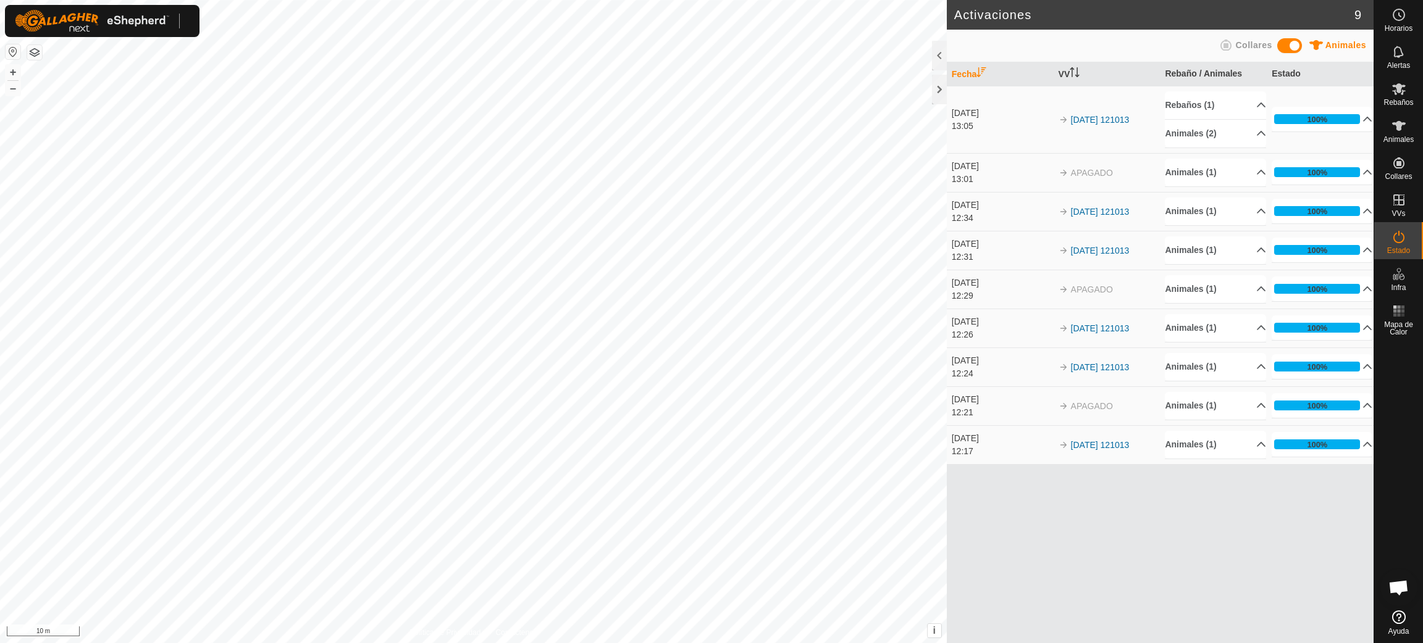
scroll to position [1006, 0]
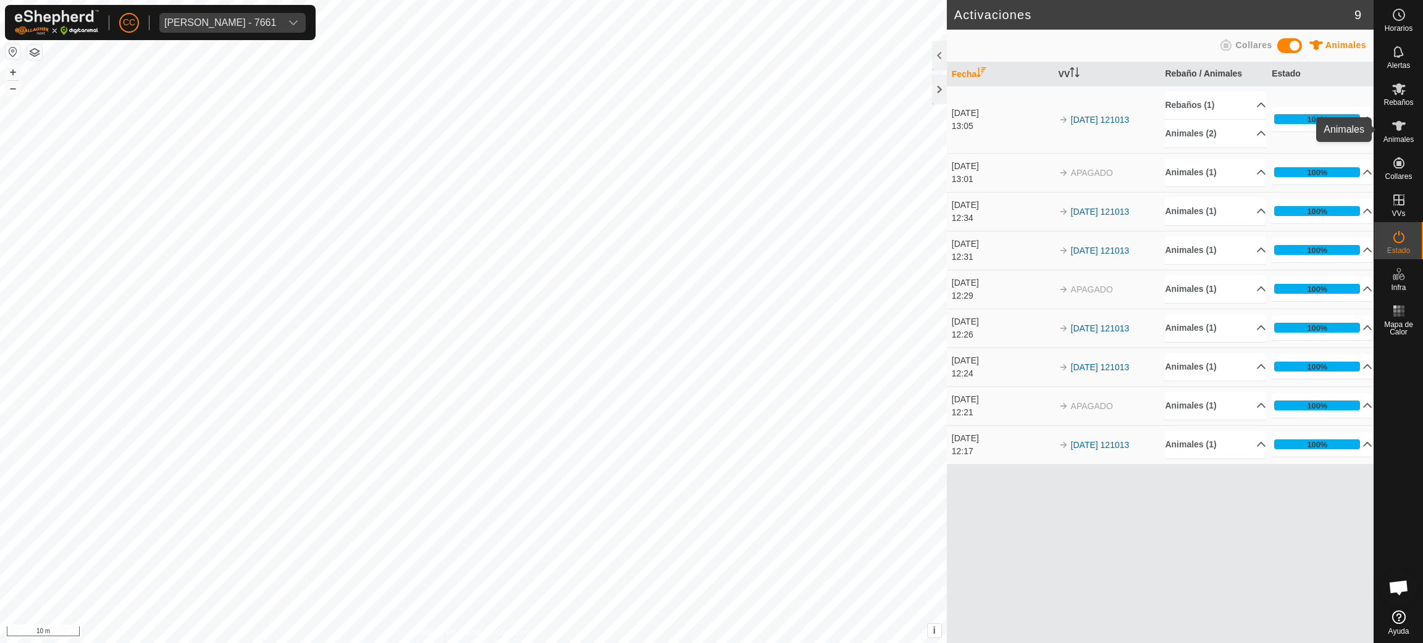
click at [1388, 122] on es-animals-svg-icon at bounding box center [1398, 126] width 22 height 20
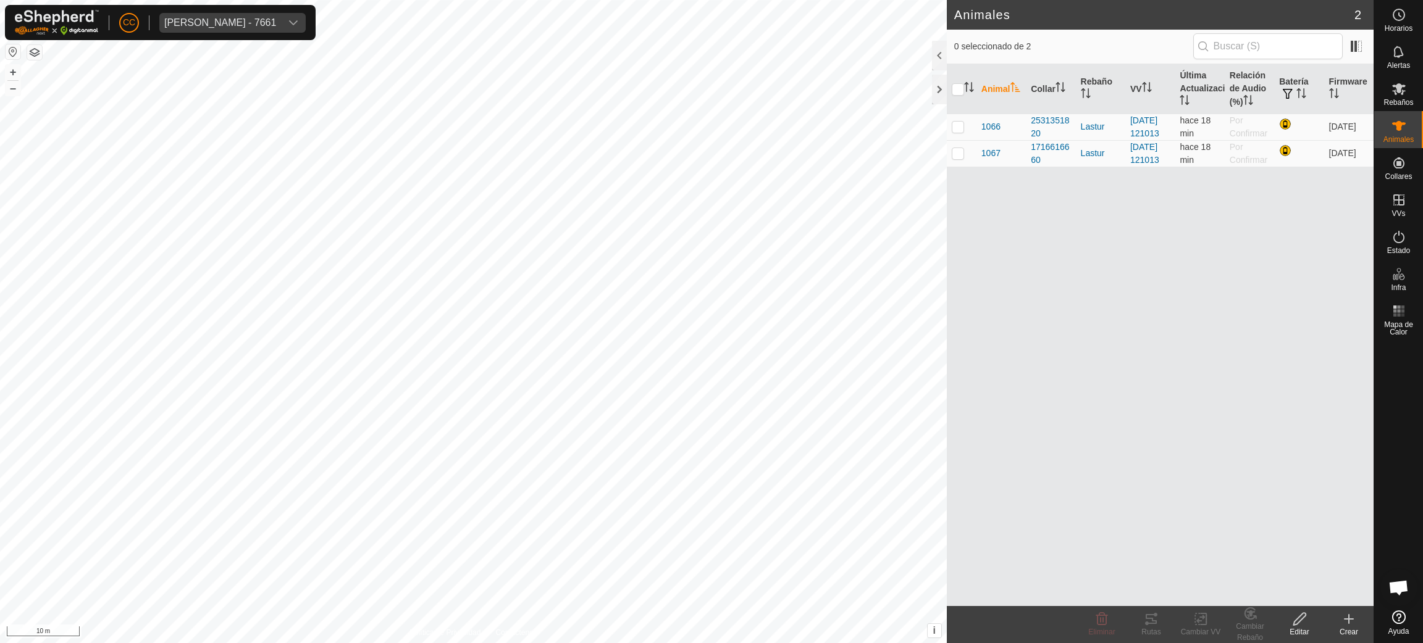
click at [1362, 622] on create-svg-icon at bounding box center [1348, 619] width 49 height 15
click at [1408, 133] on es-animals-svg-icon at bounding box center [1398, 126] width 22 height 20
click at [1349, 613] on icon at bounding box center [1348, 619] width 15 height 15
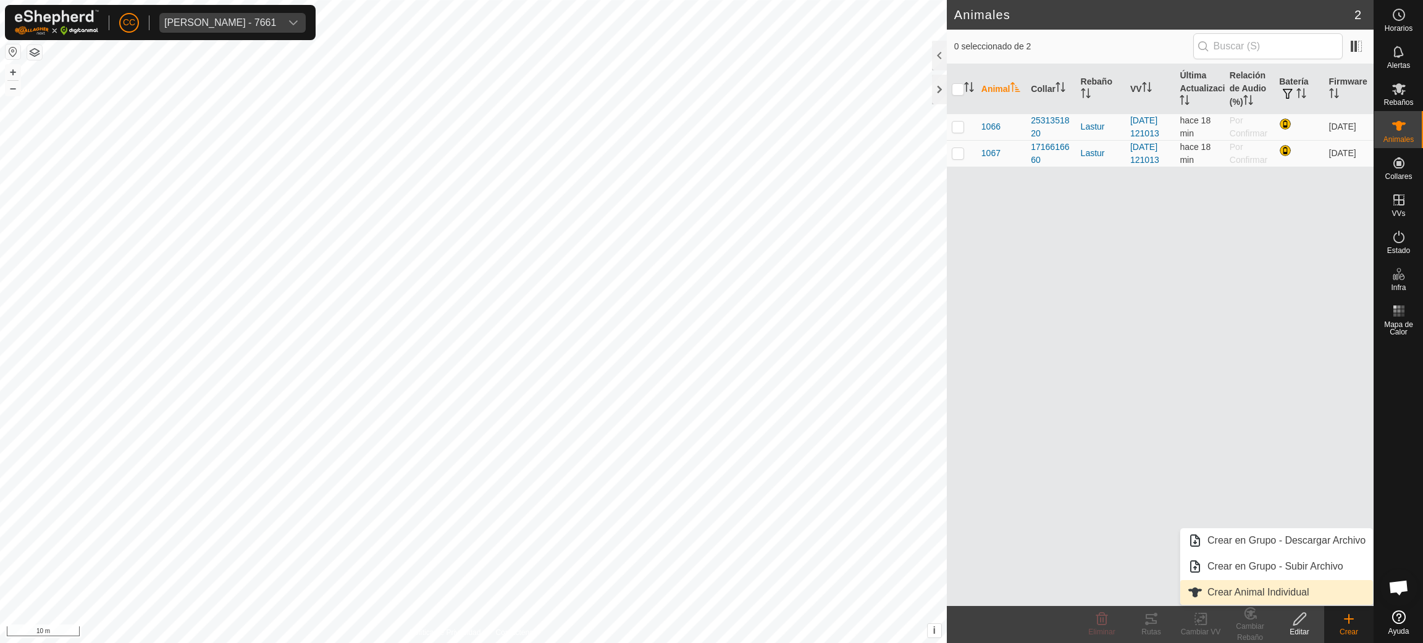
click at [1284, 595] on link "Crear Animal Individual" at bounding box center [1276, 592] width 193 height 25
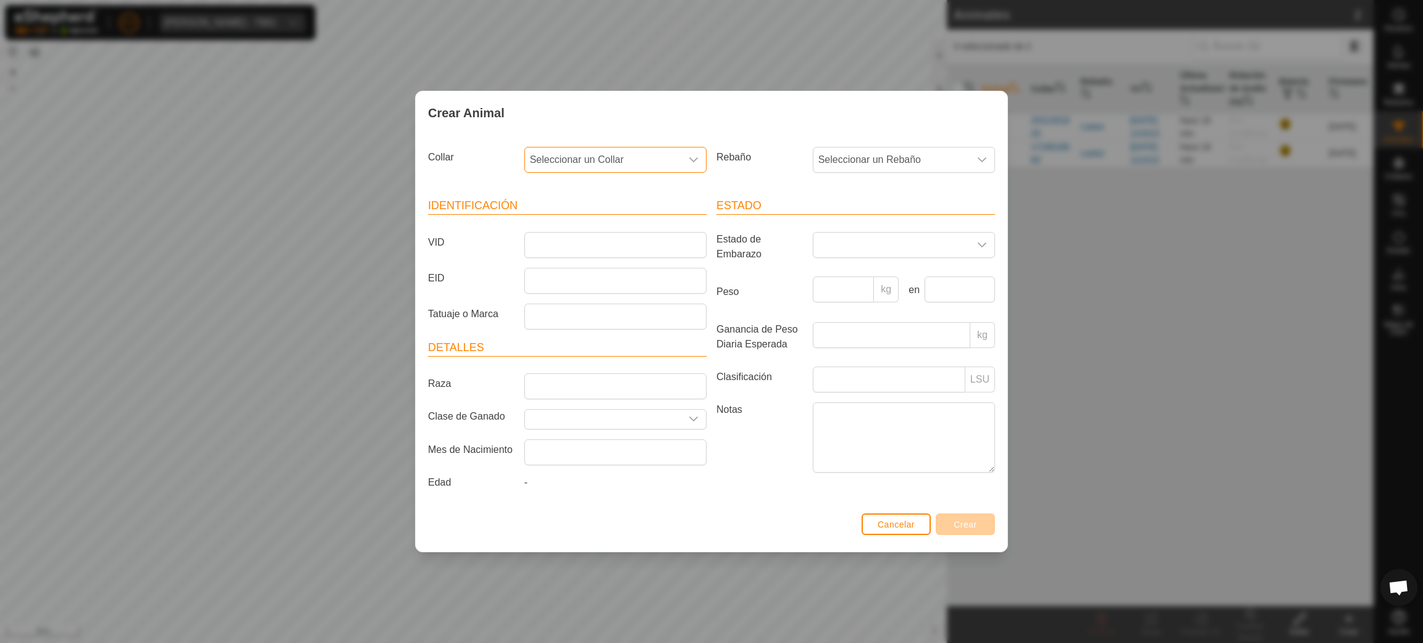
click at [650, 150] on span "Seleccionar un Collar" at bounding box center [603, 160] width 156 height 25
type input "2896"
click at [638, 226] on li "1502852896" at bounding box center [615, 223] width 181 height 25
click at [840, 172] on span "Seleccionar un Rebaño" at bounding box center [891, 160] width 156 height 25
click at [846, 251] on li "Lastur" at bounding box center [904, 249] width 181 height 25
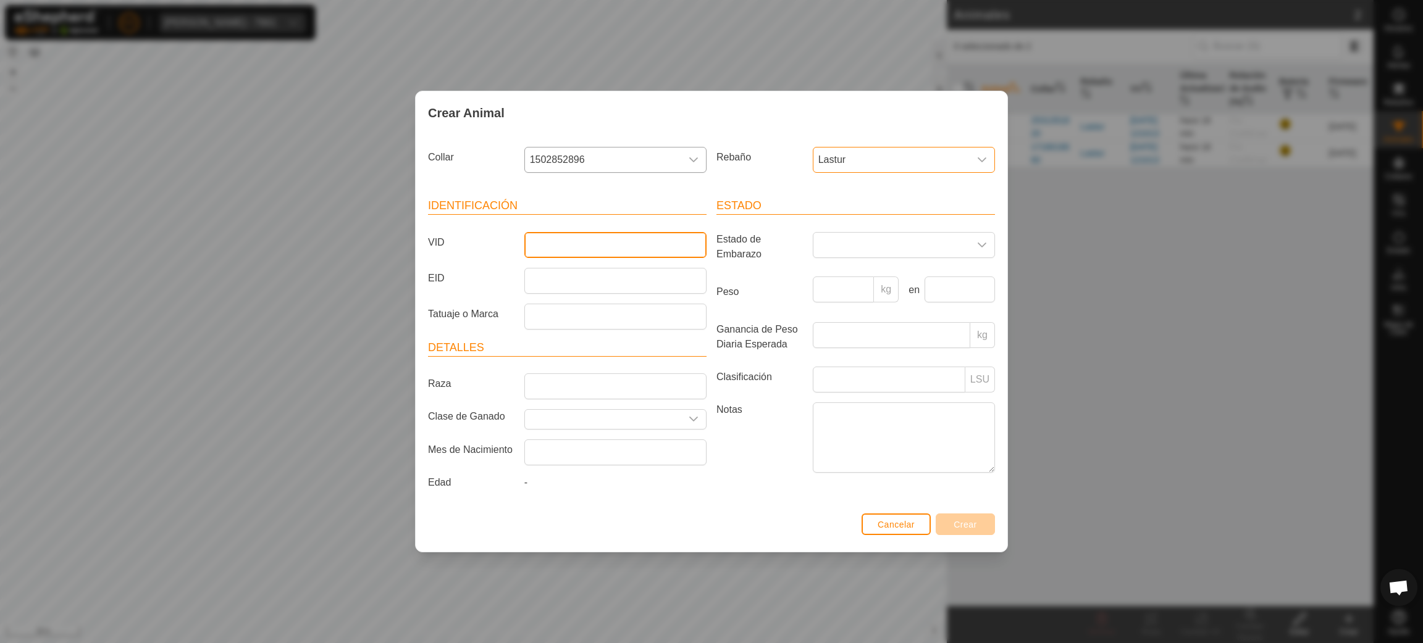
click at [593, 247] on input "VID" at bounding box center [615, 245] width 182 height 26
type input "o"
type input "Prueba"
click at [966, 529] on span "Crear" at bounding box center [964, 525] width 23 height 10
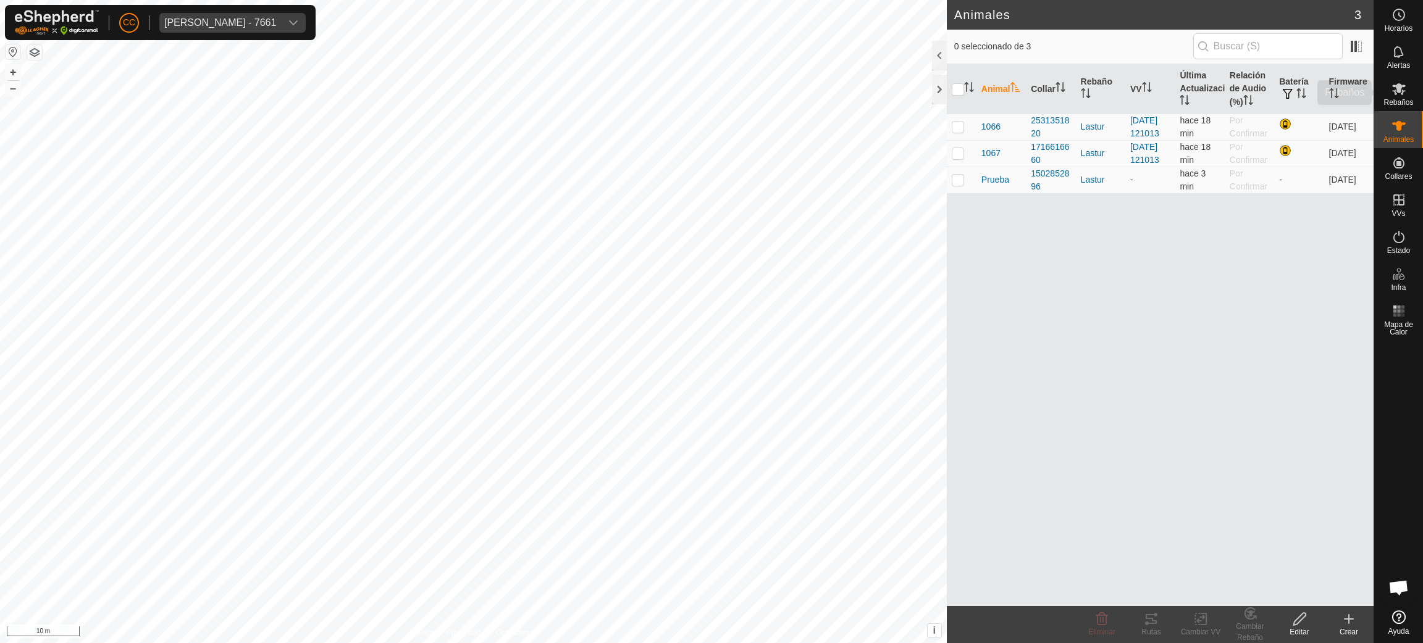
click at [1394, 102] on span "Rebaños" at bounding box center [1398, 102] width 30 height 7
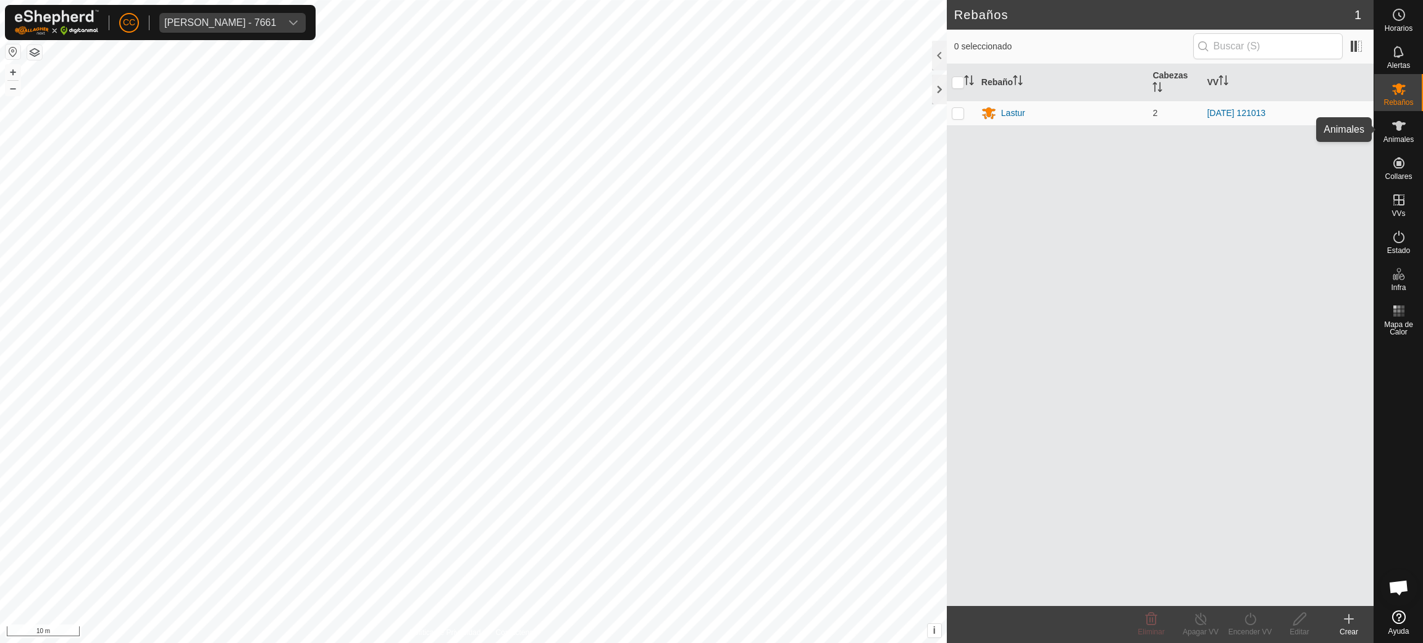
click at [1391, 128] on icon at bounding box center [1398, 126] width 15 height 15
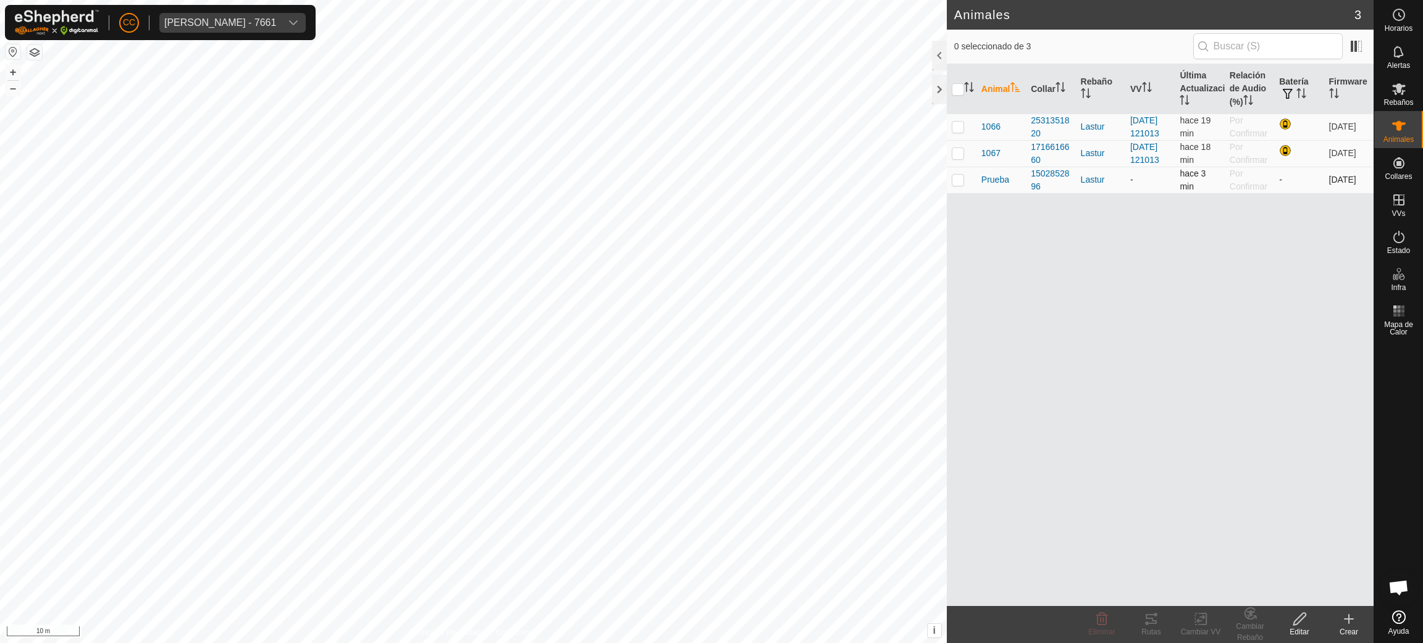
click at [954, 185] on p-checkbox at bounding box center [958, 180] width 12 height 10
checkbox input "true"
click at [1210, 621] on change-vp-svg-icon at bounding box center [1200, 619] width 49 height 15
click at [1217, 569] on link "Elegir VV..." at bounding box center [1237, 566] width 122 height 25
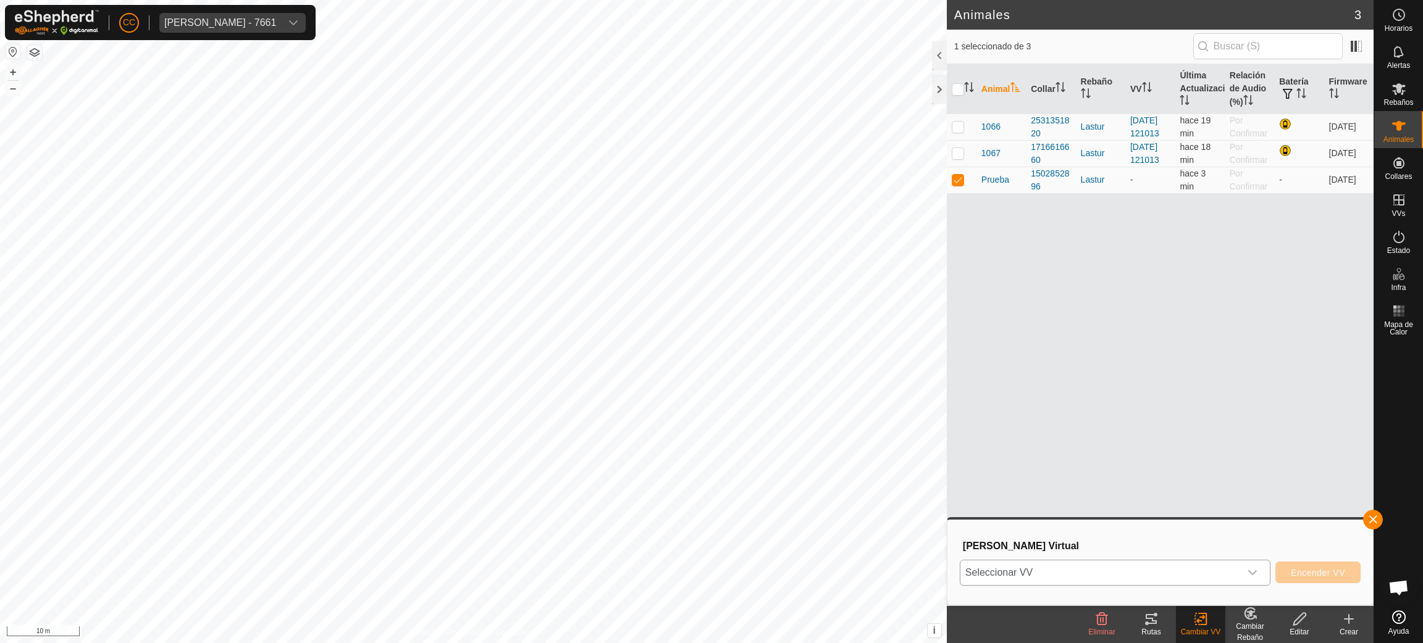
click at [1240, 576] on div "dropdown trigger" at bounding box center [1252, 573] width 25 height 25
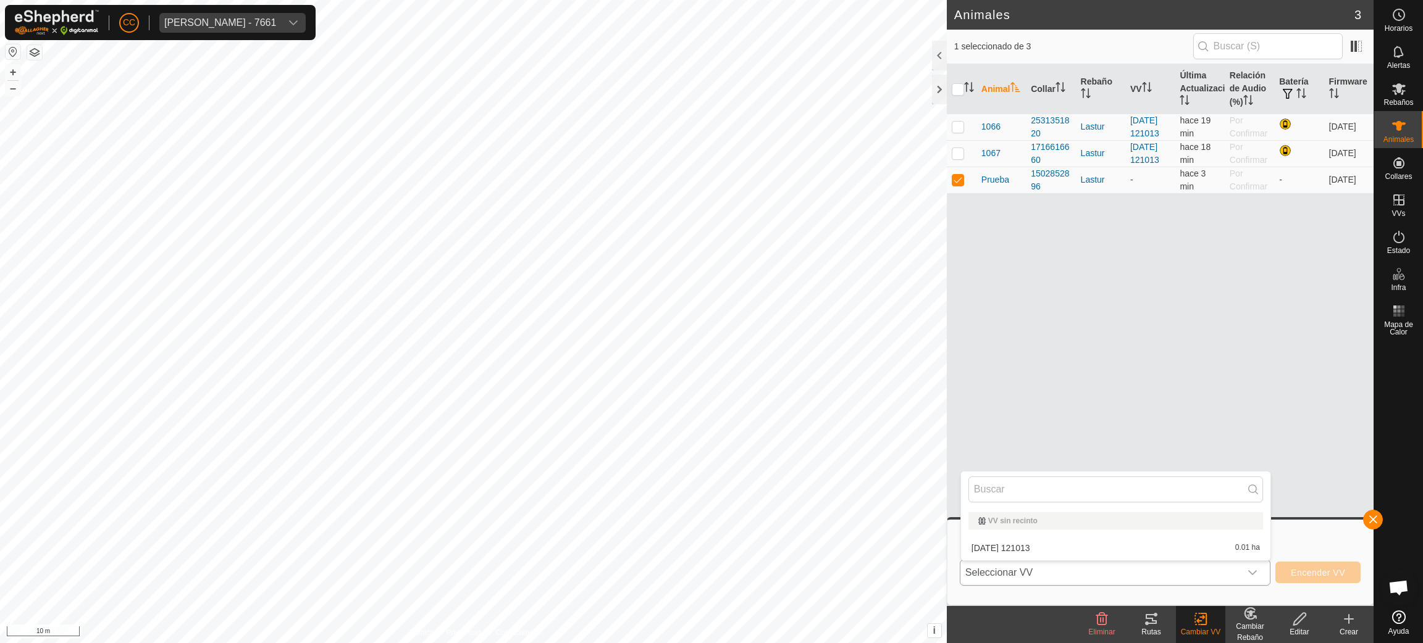
click at [1100, 548] on li "[DATE] [DATE] 0.01 ha" at bounding box center [1115, 548] width 309 height 25
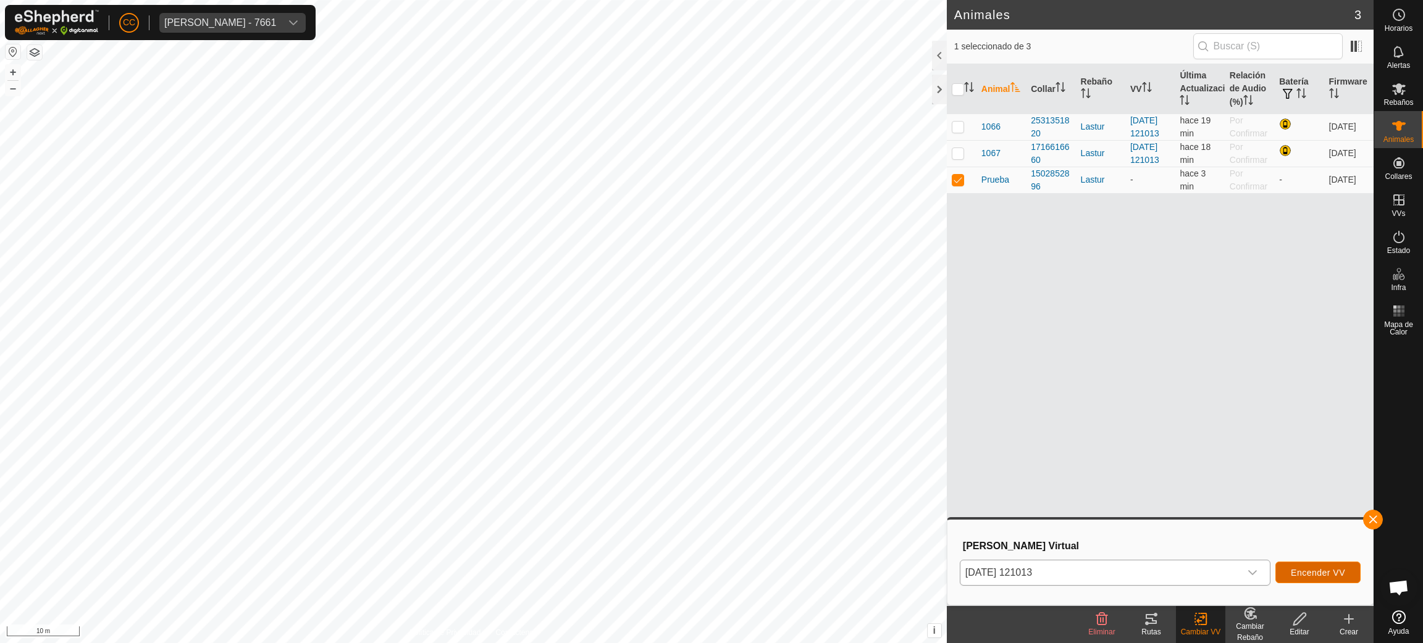
click at [1331, 574] on span "Encender VV" at bounding box center [1318, 573] width 54 height 10
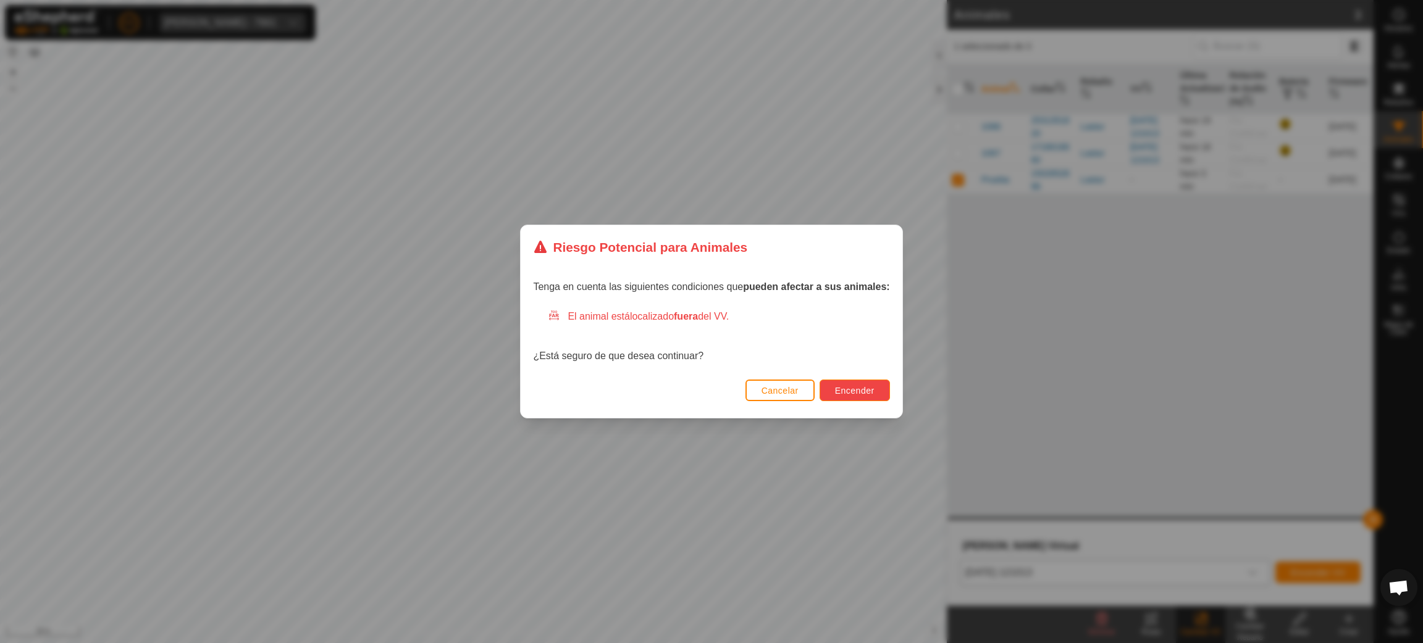
click at [854, 396] on button "Encender" at bounding box center [854, 391] width 70 height 22
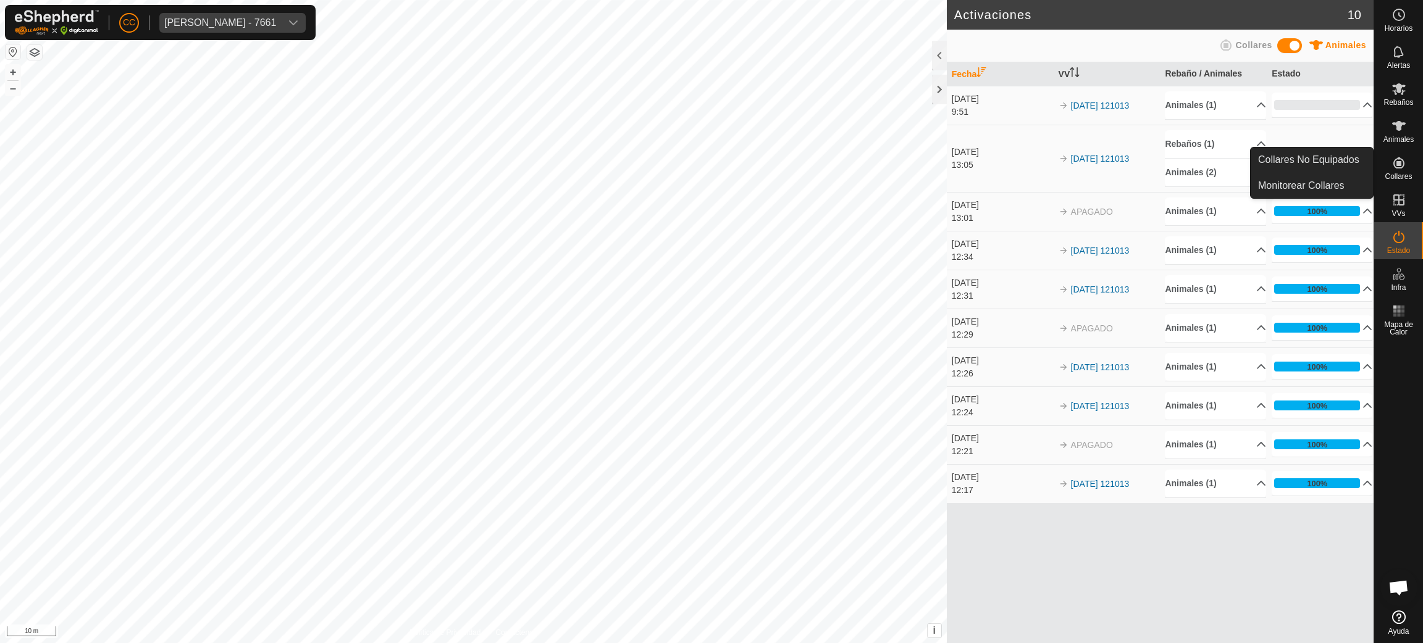
click at [1392, 174] on span "Collares" at bounding box center [1397, 176] width 27 height 7
click at [276, 23] on div "[PERSON_NAME] - 7661" at bounding box center [220, 23] width 112 height 10
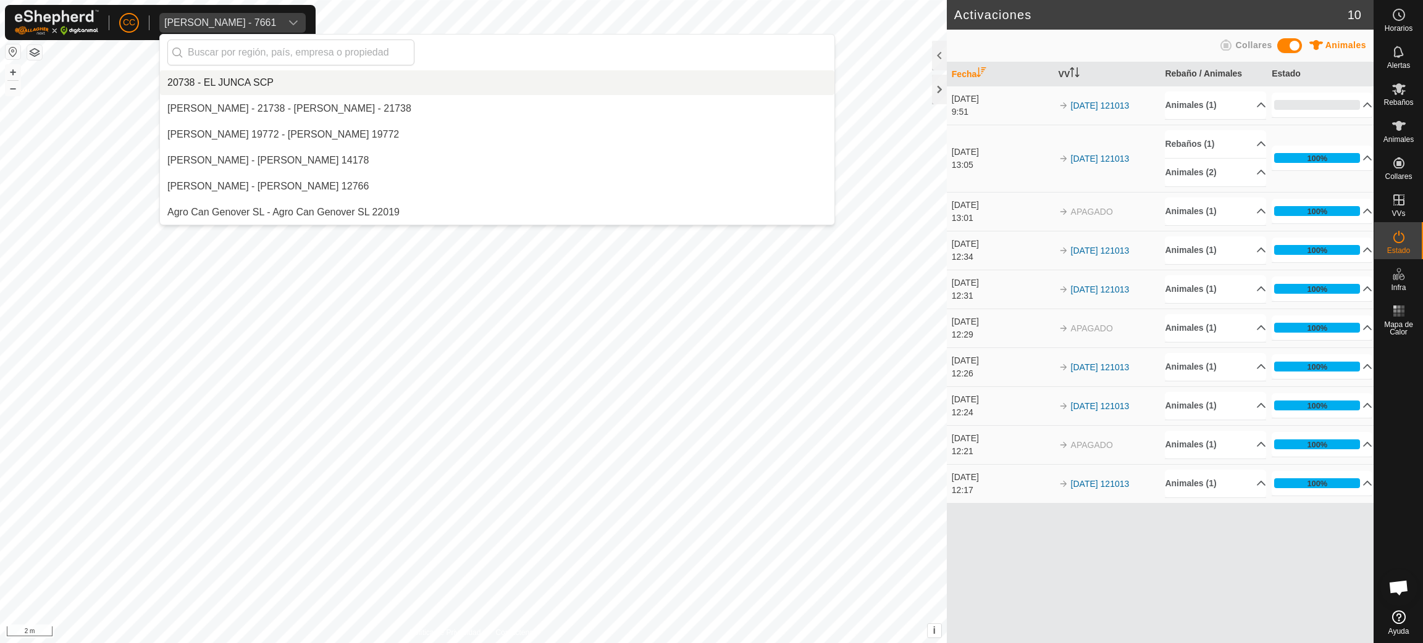
scroll to position [3859, 0]
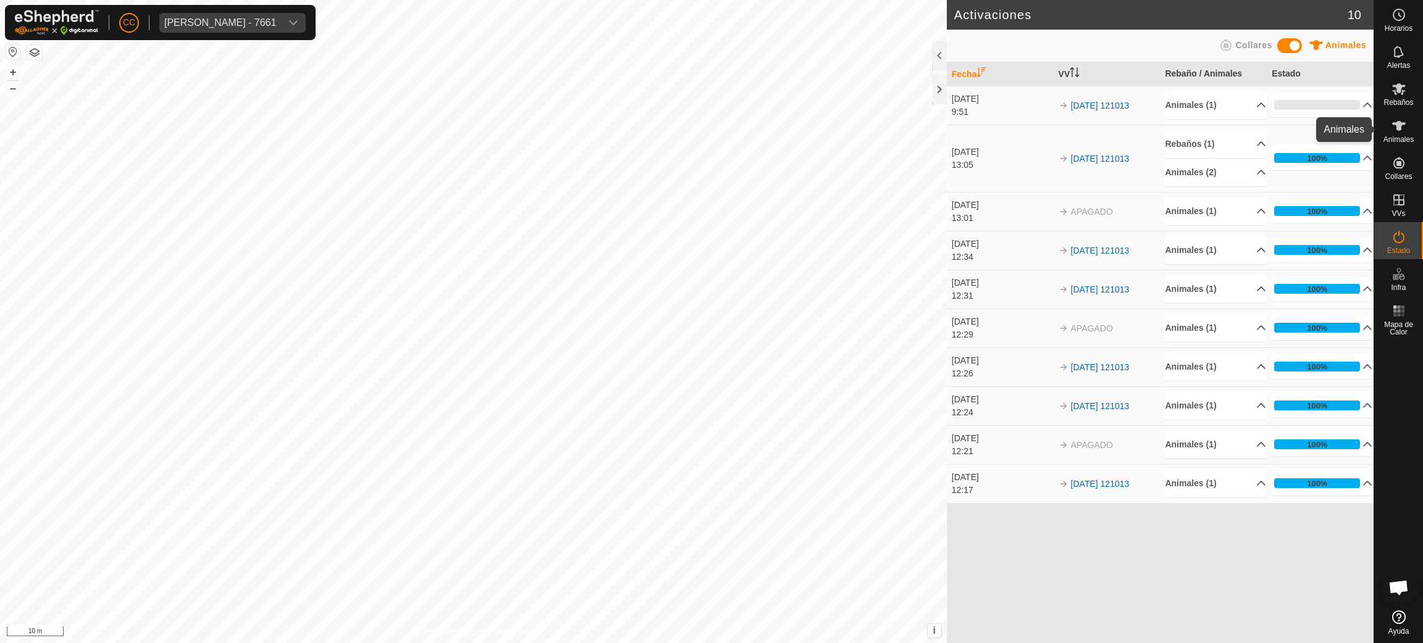
click at [1397, 137] on span "Animales" at bounding box center [1398, 139] width 30 height 7
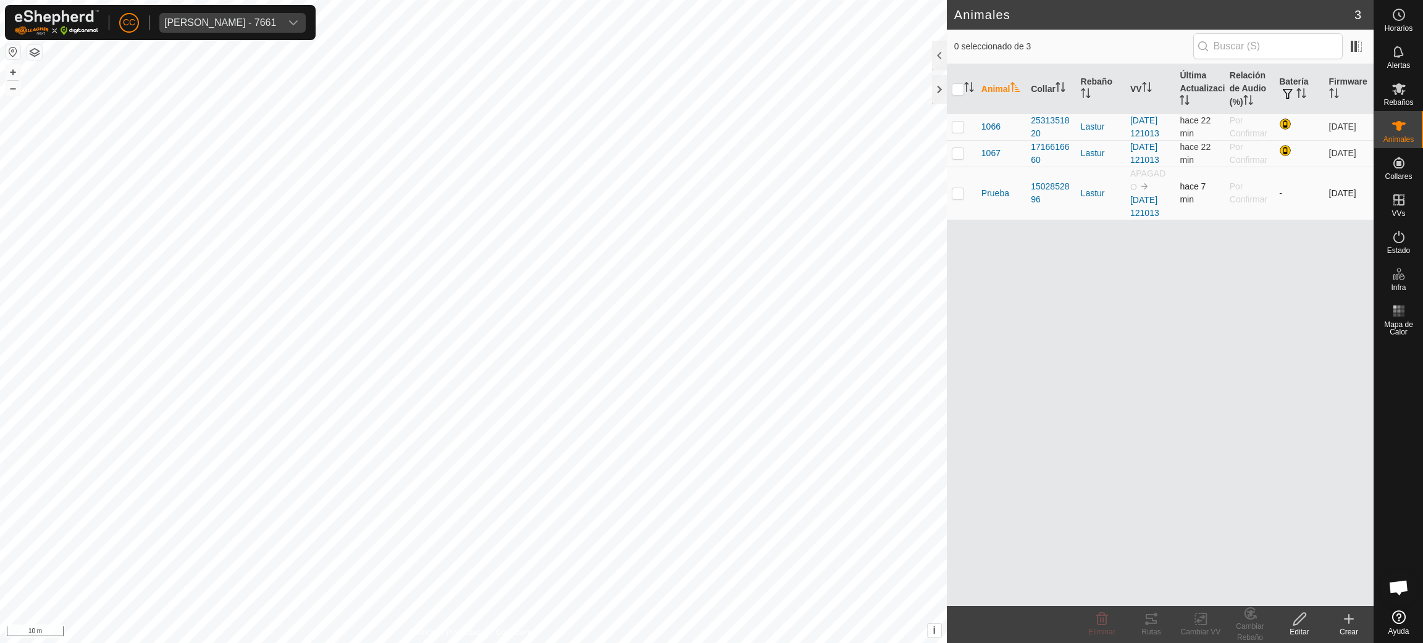
drag, startPoint x: 1177, startPoint y: 217, endPoint x: 1195, endPoint y: 236, distance: 25.8
click at [1195, 220] on td "hace 7 min" at bounding box center [1198, 193] width 49 height 53
click at [1209, 220] on td "hace 7 min" at bounding box center [1198, 193] width 49 height 53
click at [1198, 320] on div "Animal Collar Rebaño VV Última Actualización Relación de Audio (%) Batería Firm…" at bounding box center [1160, 335] width 427 height 542
